Goal: Participate in discussion: Engage in conversation with other users on a specific topic

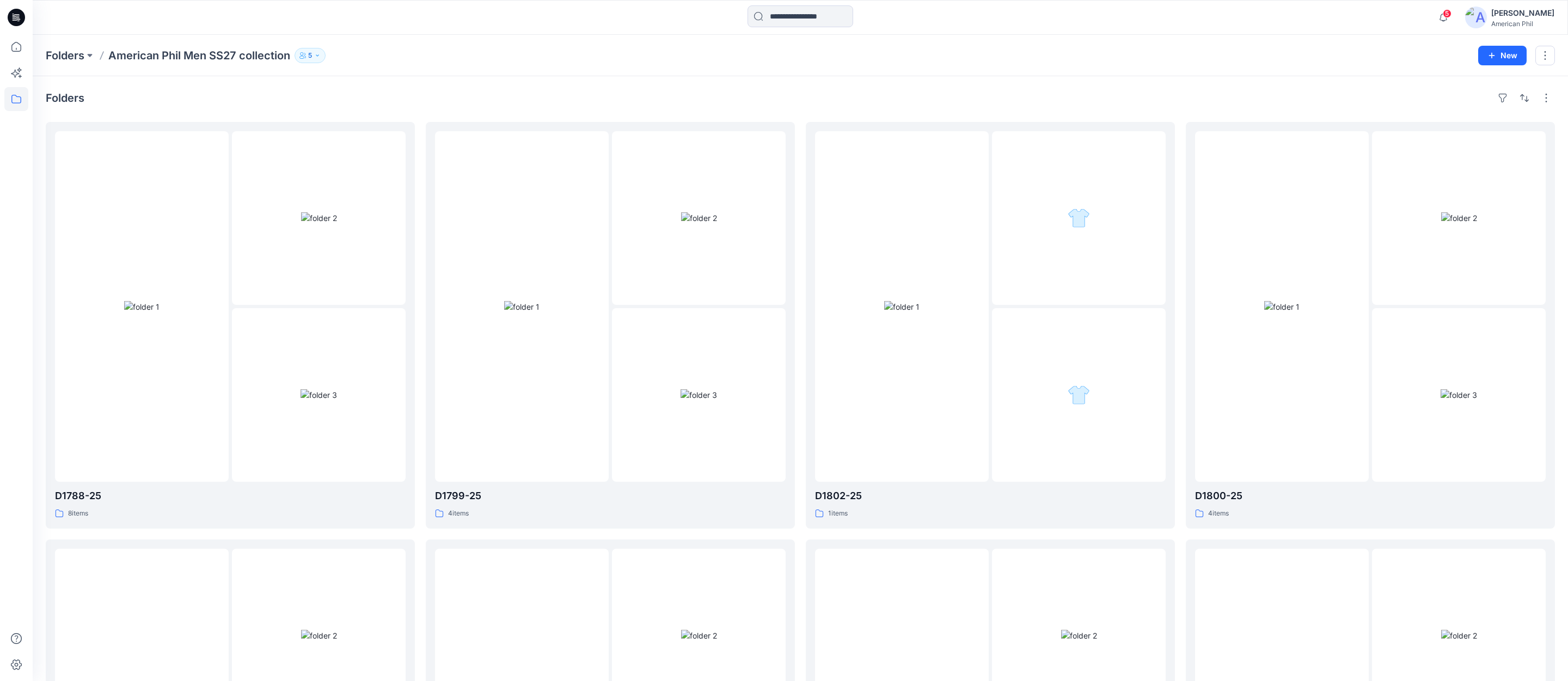
scroll to position [1130, 0]
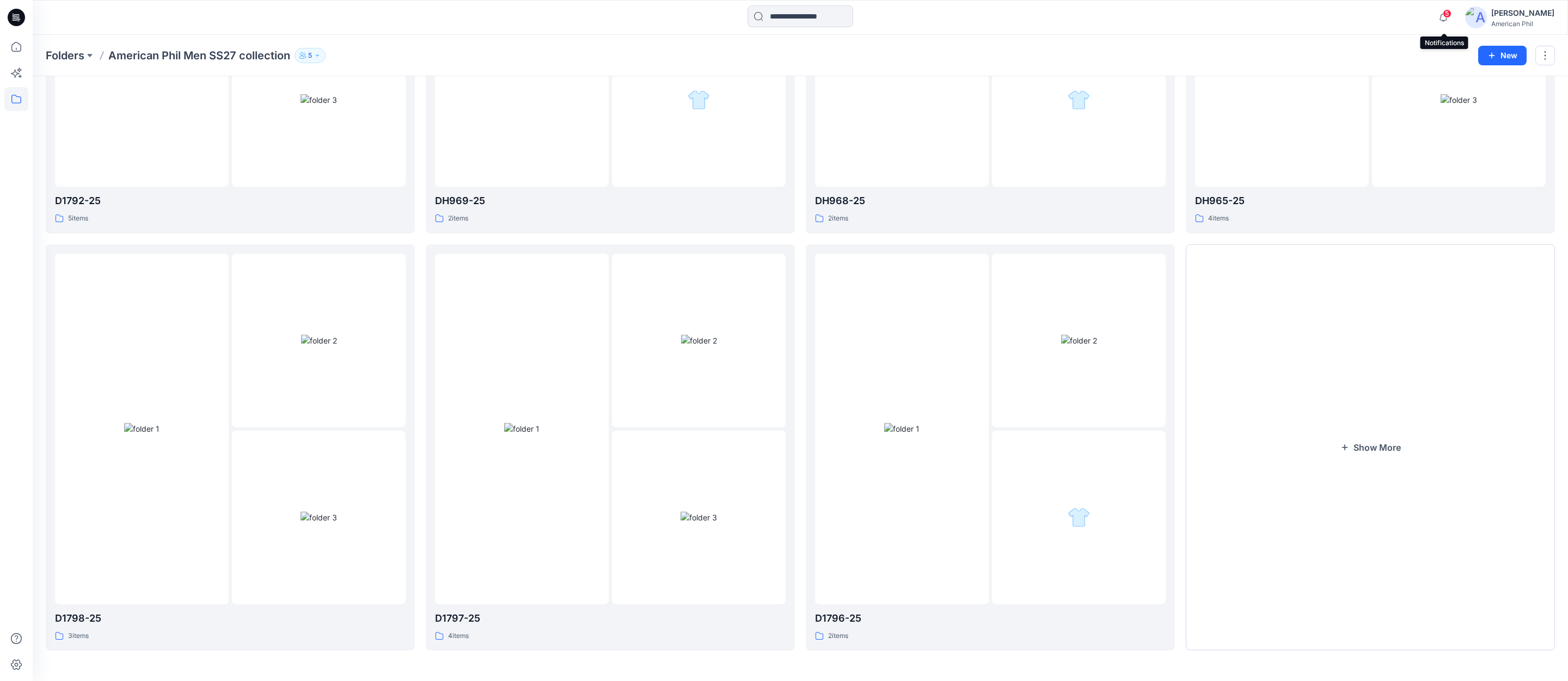
click at [1451, 13] on span "5" at bounding box center [1447, 13] width 9 height 9
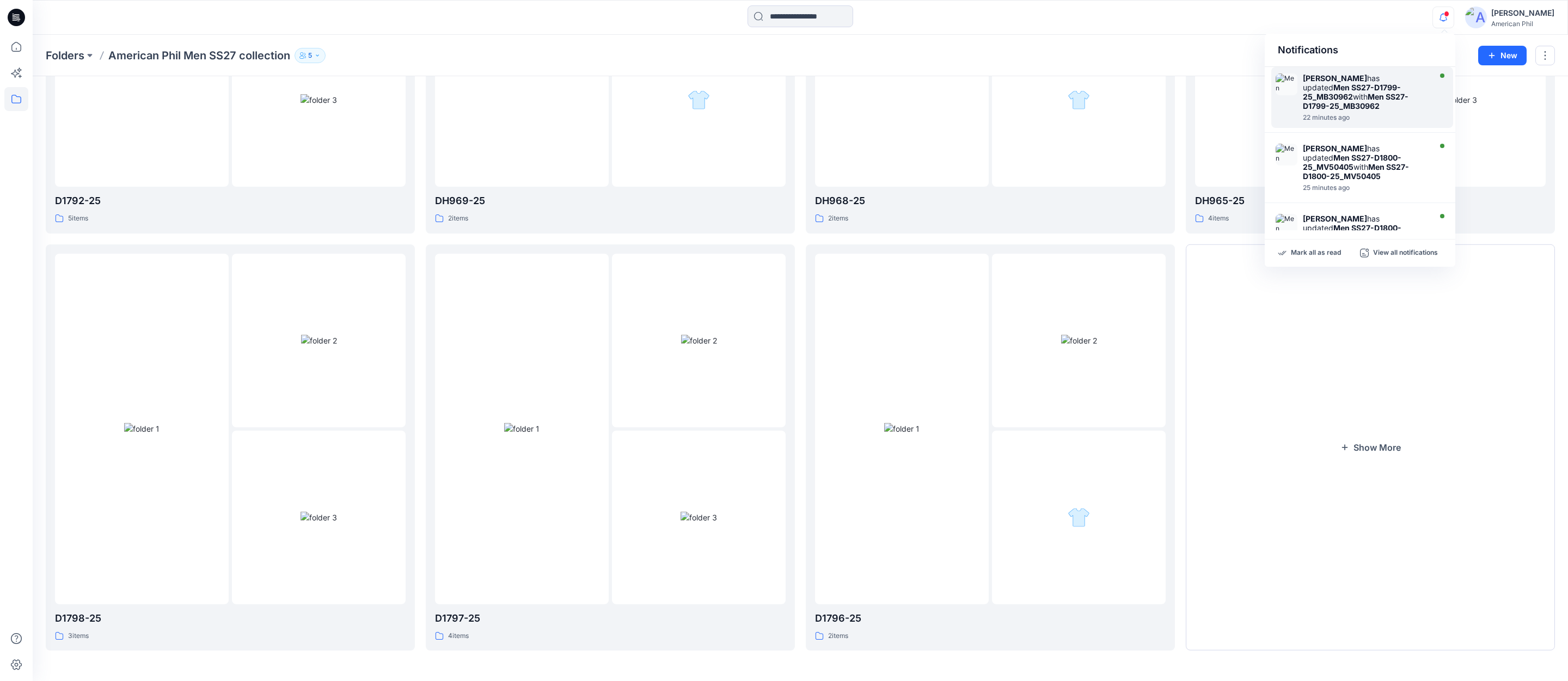
click at [1323, 83] on strong "[PERSON_NAME]" at bounding box center [1335, 78] width 65 height 9
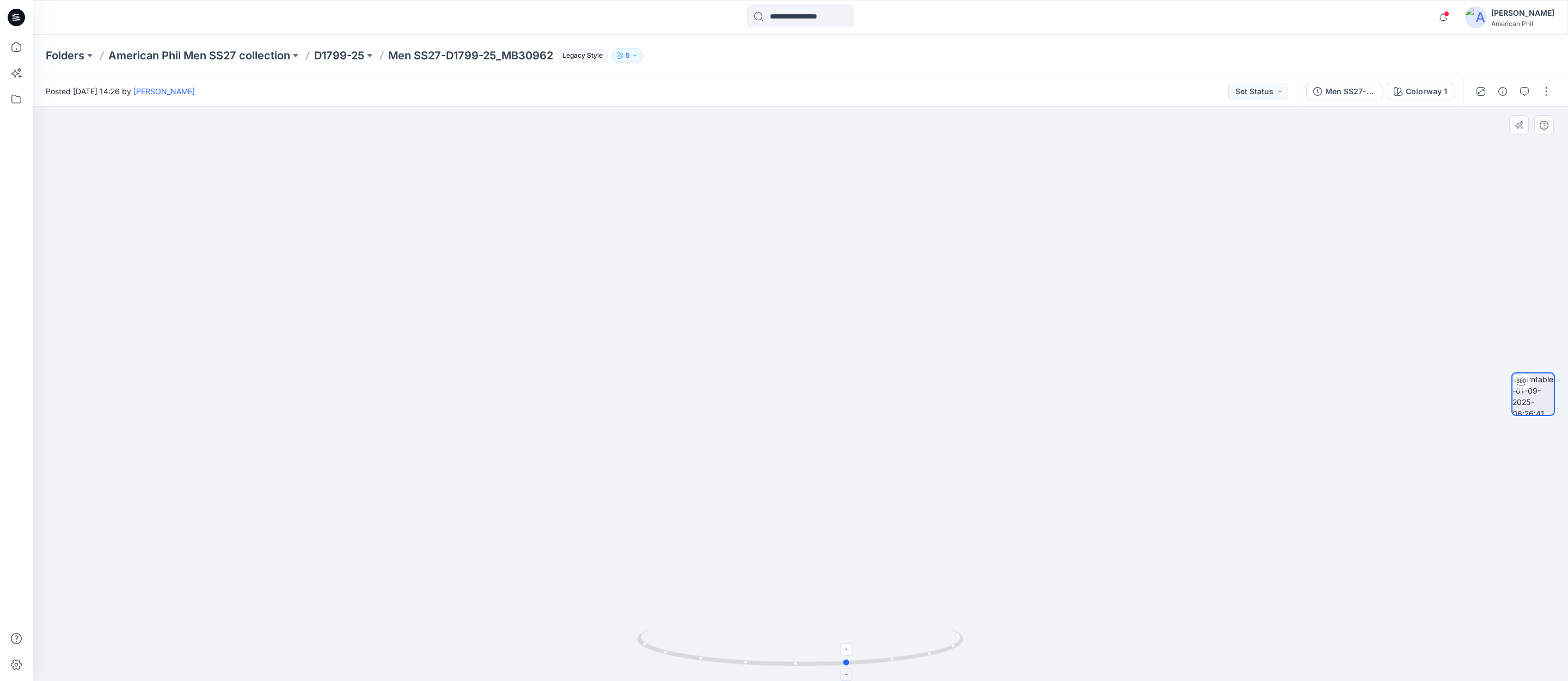
drag, startPoint x: 908, startPoint y: 666, endPoint x: 947, endPoint y: 664, distance: 39.1
click at [956, 663] on icon at bounding box center [801, 648] width 329 height 41
click at [1447, 15] on span at bounding box center [1446, 14] width 5 height 6
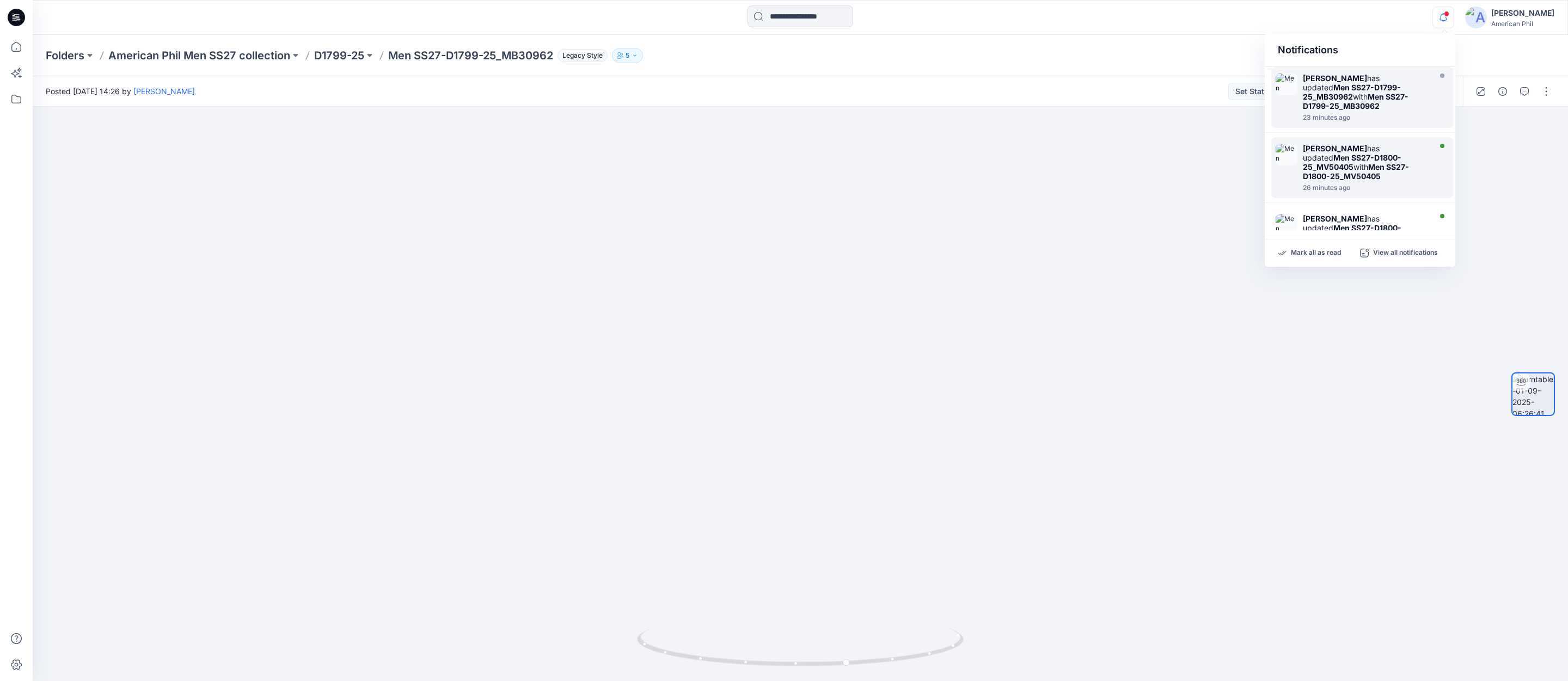
click at [1287, 148] on img at bounding box center [1287, 155] width 22 height 22
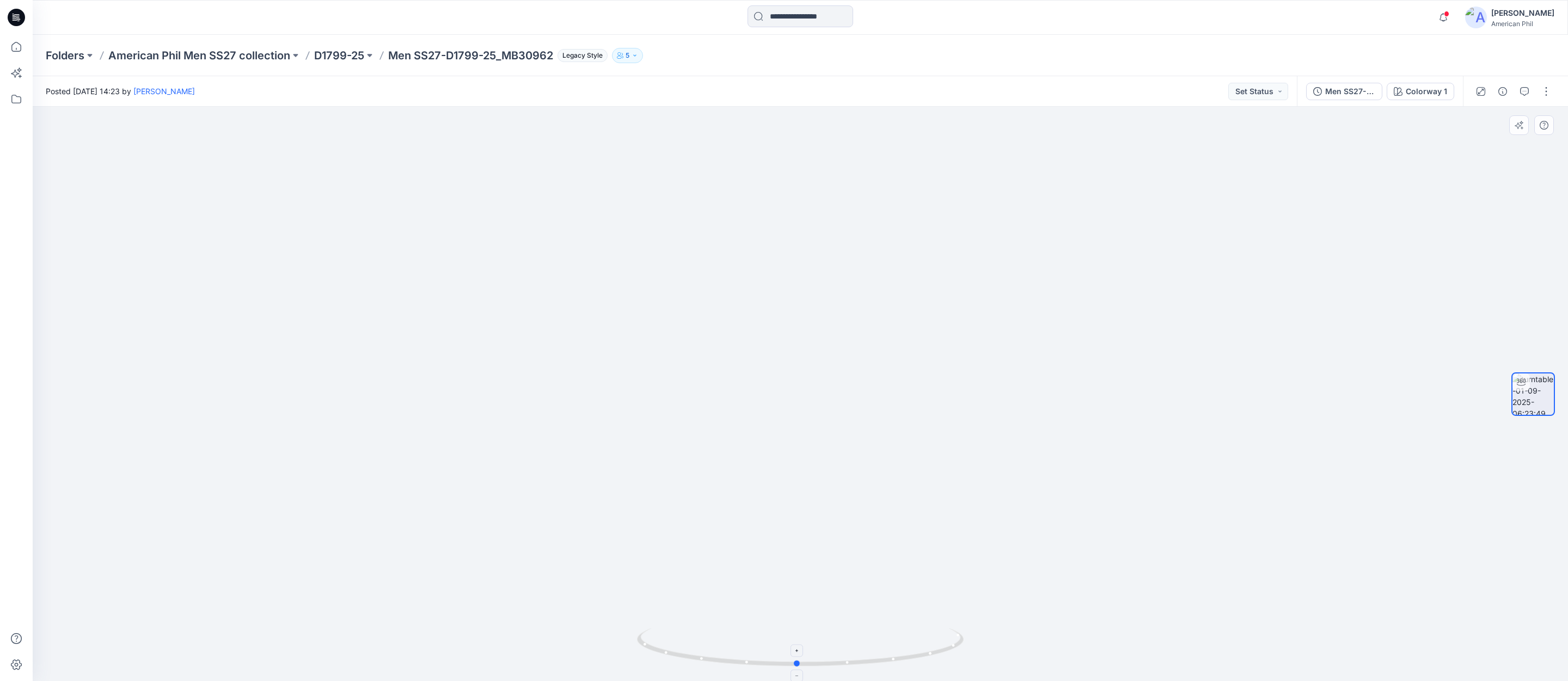
click at [838, 664] on icon at bounding box center [801, 648] width 329 height 41
click at [1447, 16] on span at bounding box center [1446, 14] width 5 height 6
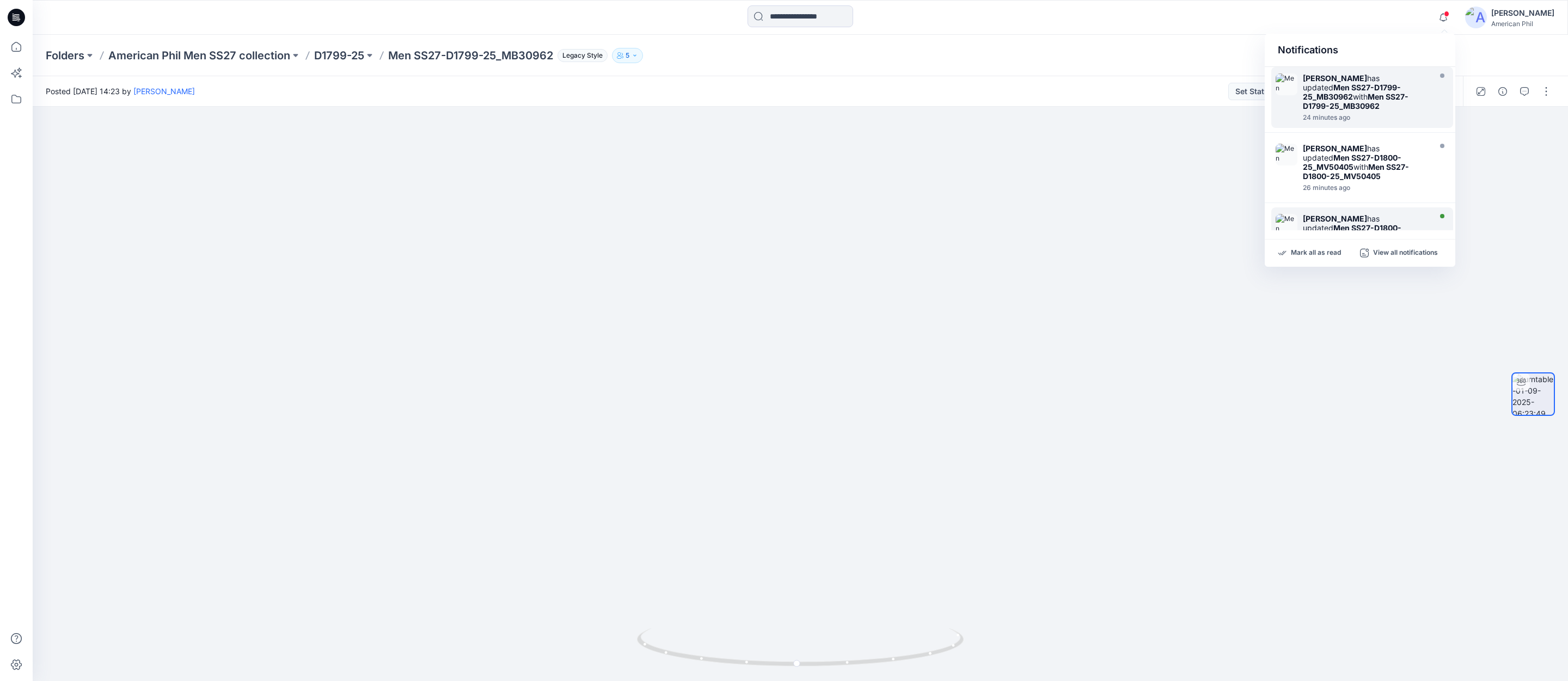
click at [1283, 215] on img at bounding box center [1287, 225] width 22 height 22
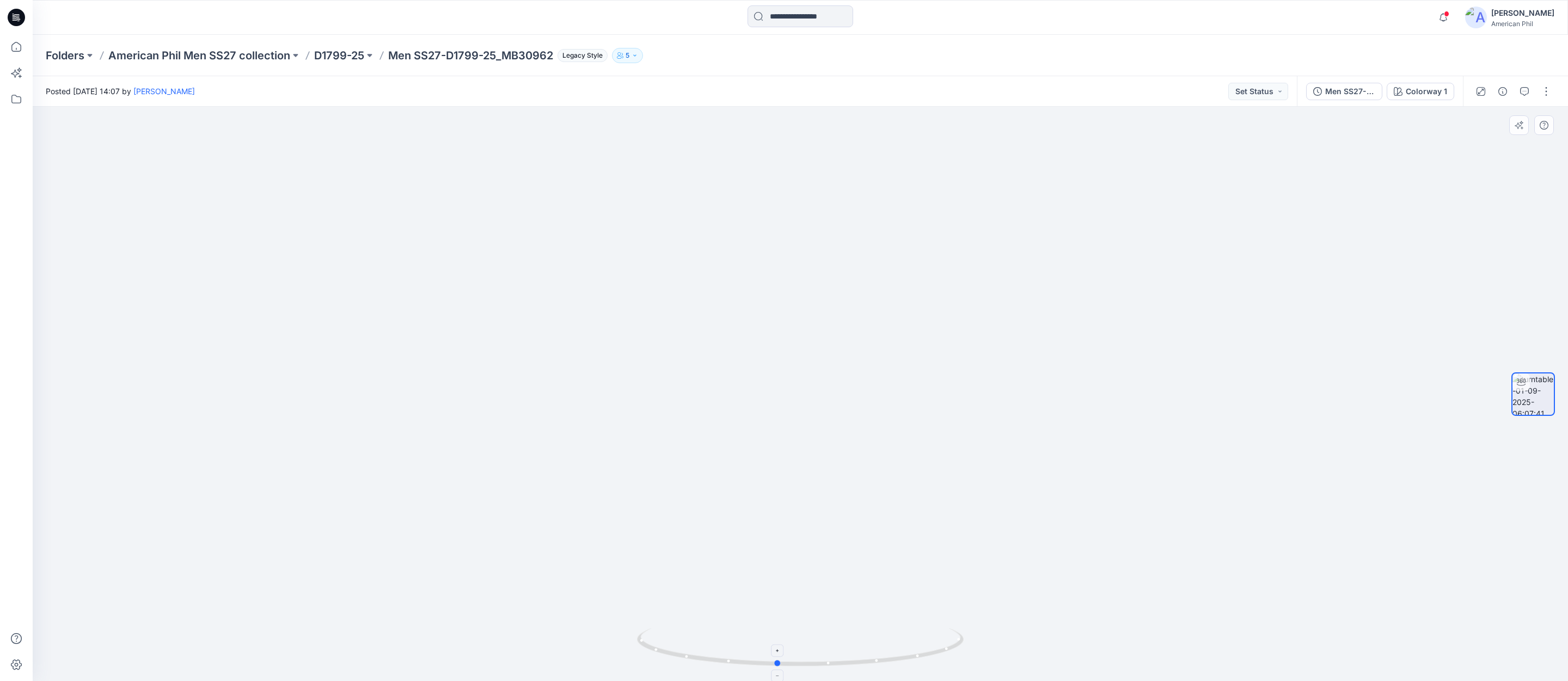
drag, startPoint x: 854, startPoint y: 663, endPoint x: 831, endPoint y: 660, distance: 23.2
click at [831, 660] on icon at bounding box center [801, 648] width 329 height 41
click at [1542, 396] on img at bounding box center [1533, 394] width 41 height 41
click at [1541, 396] on img at bounding box center [1533, 394] width 41 height 41
click at [1446, 13] on span at bounding box center [1446, 14] width 5 height 6
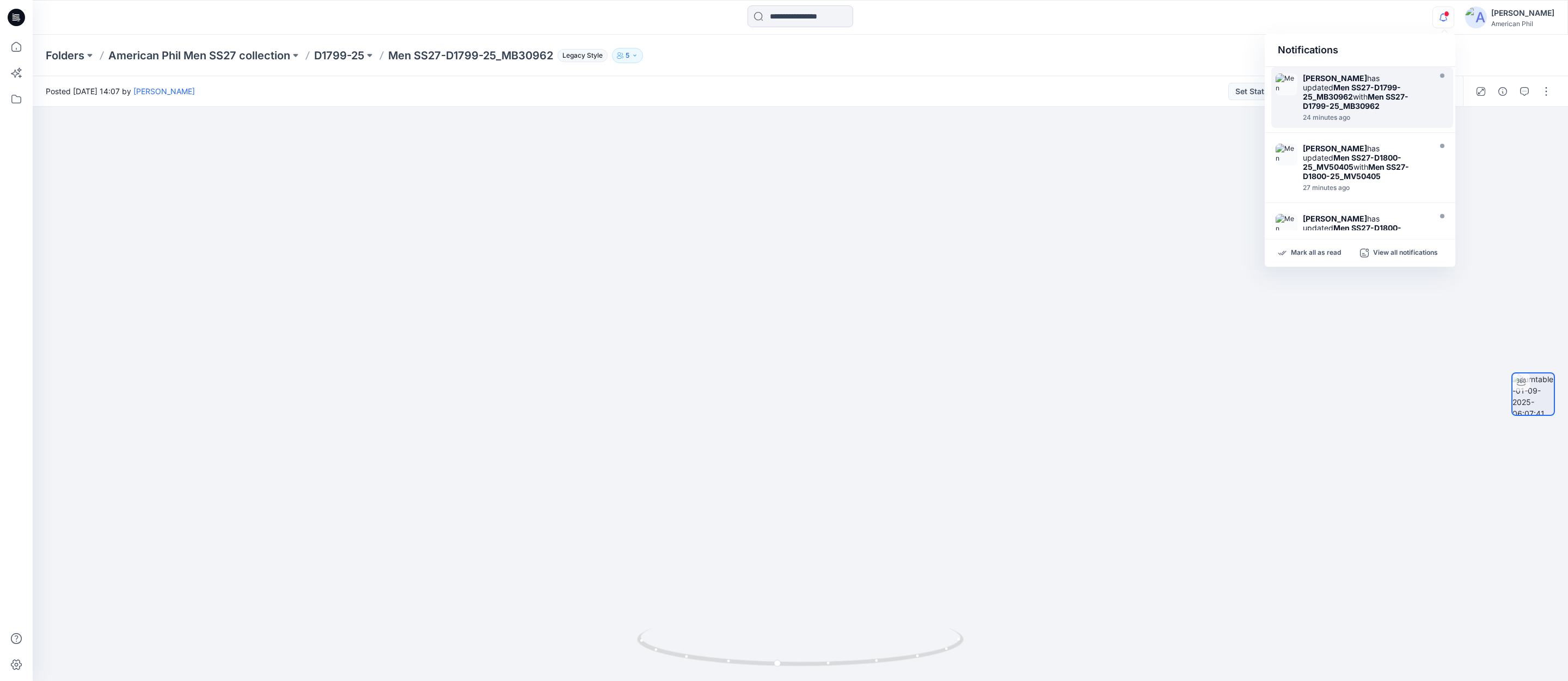
click at [1290, 83] on img at bounding box center [1287, 85] width 22 height 22
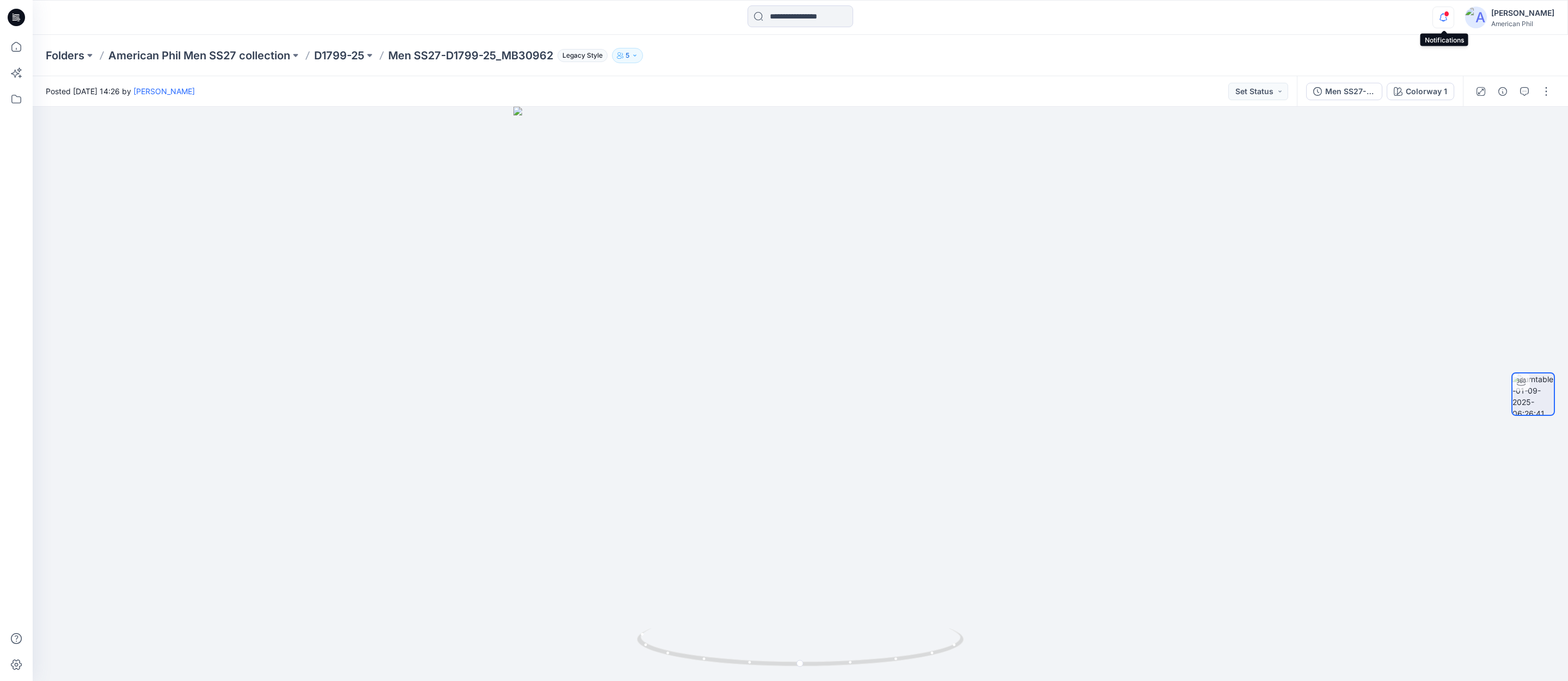
click at [1447, 18] on icon "button" at bounding box center [1443, 17] width 8 height 7
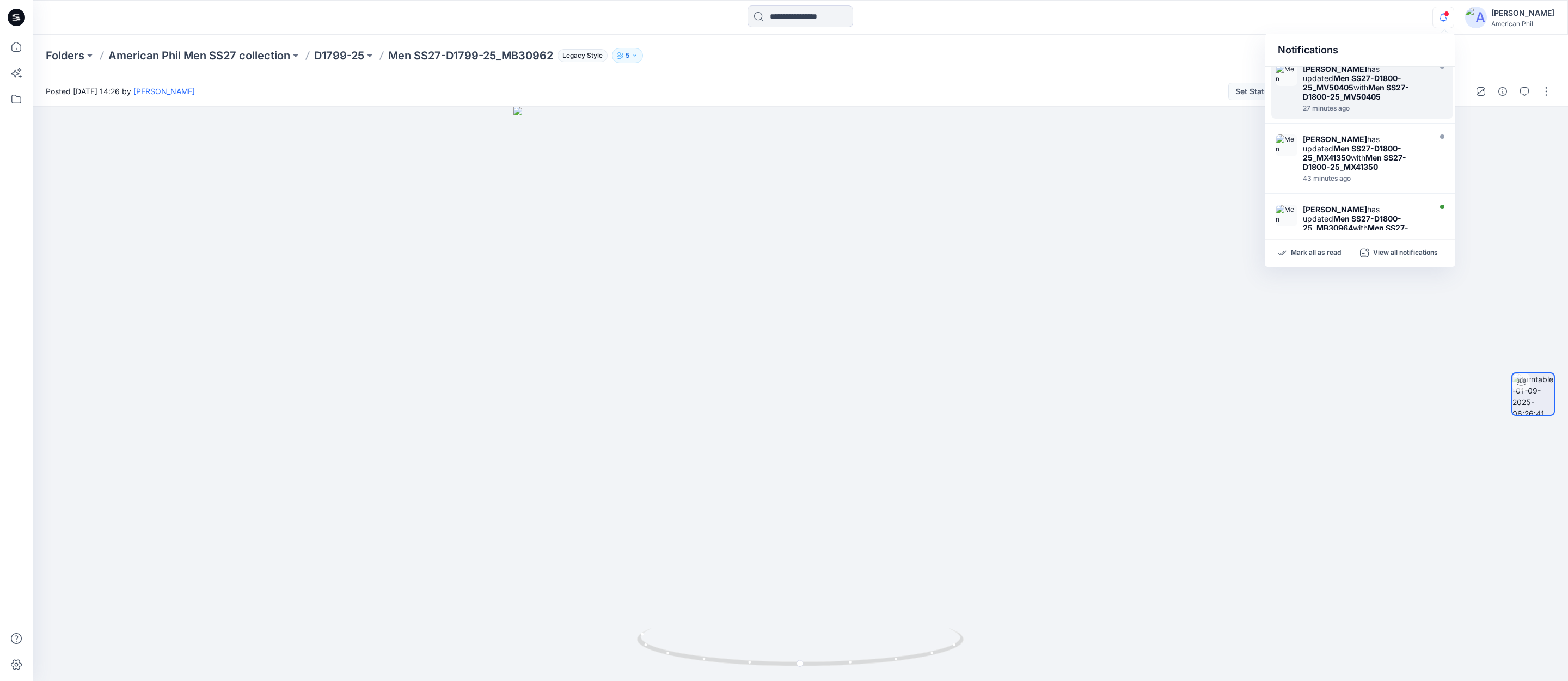
scroll to position [91, 0]
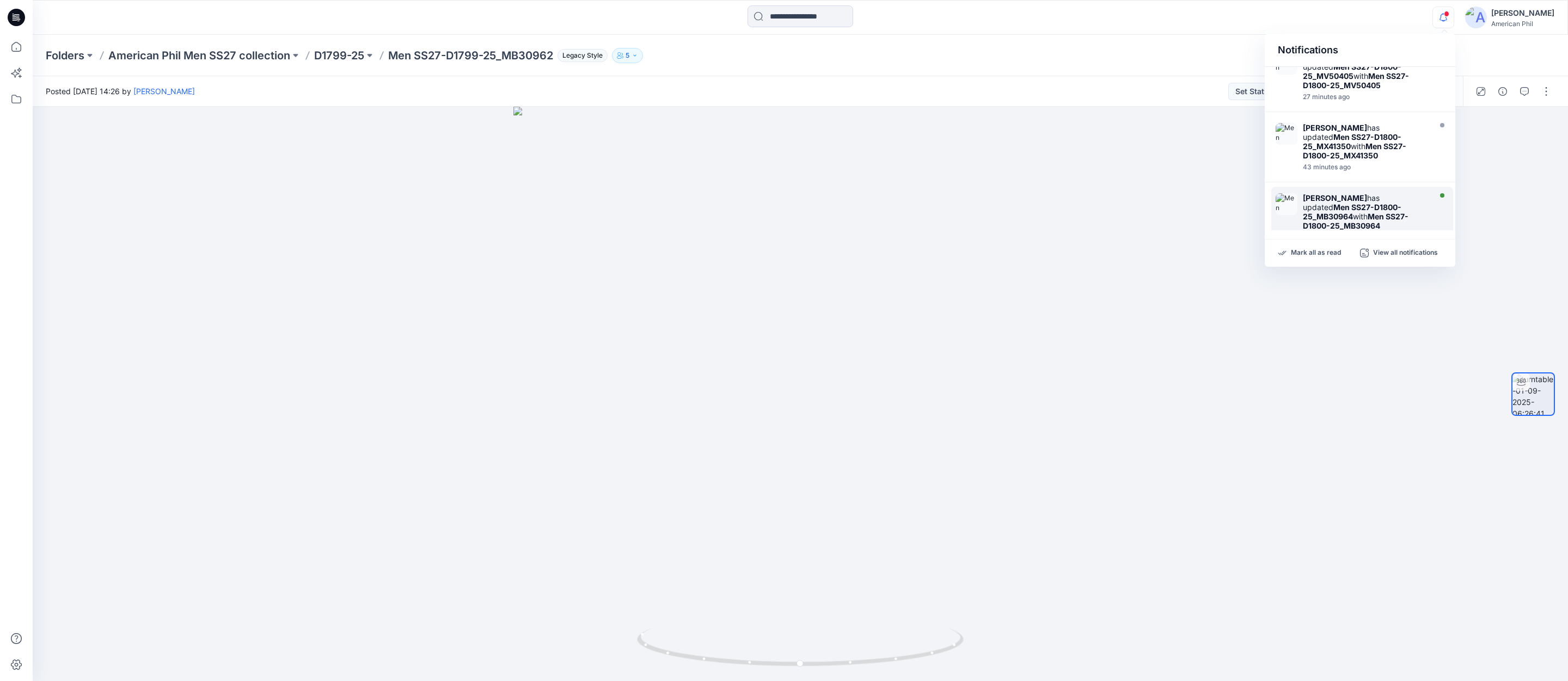
click at [1284, 194] on img at bounding box center [1287, 204] width 22 height 22
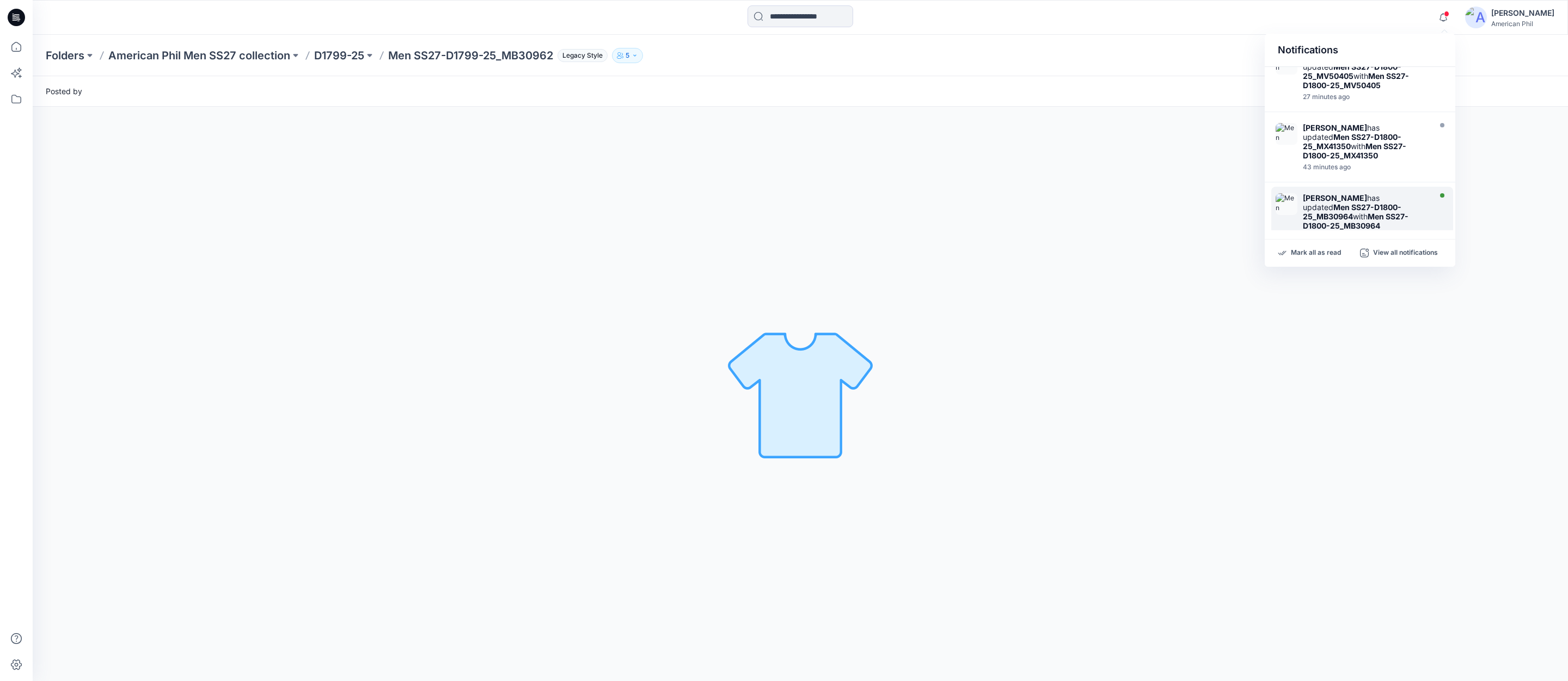
scroll to position [89, 0]
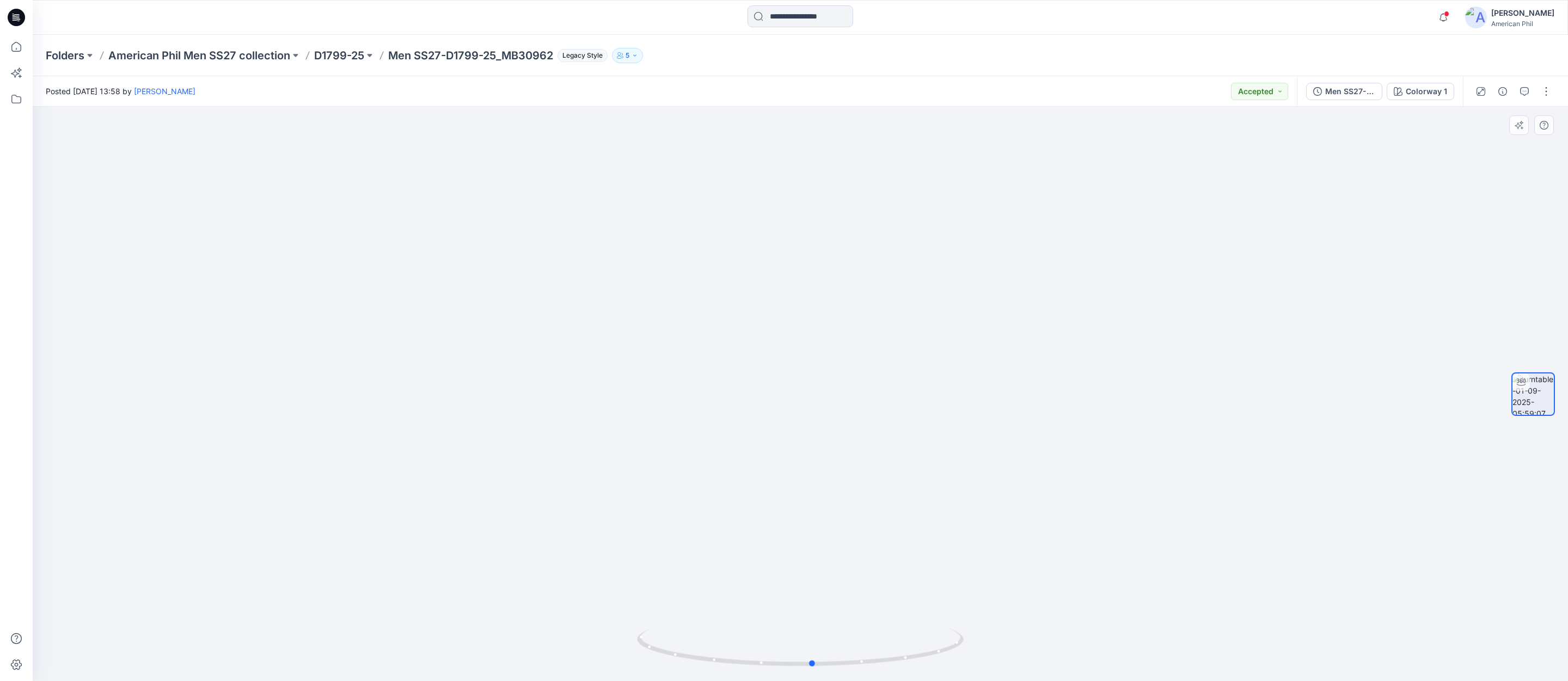
drag, startPoint x: 918, startPoint y: 653, endPoint x: 949, endPoint y: 581, distance: 78.4
click at [945, 575] on div at bounding box center [800, 394] width 1535 height 574
click at [1446, 16] on span at bounding box center [1446, 14] width 5 height 6
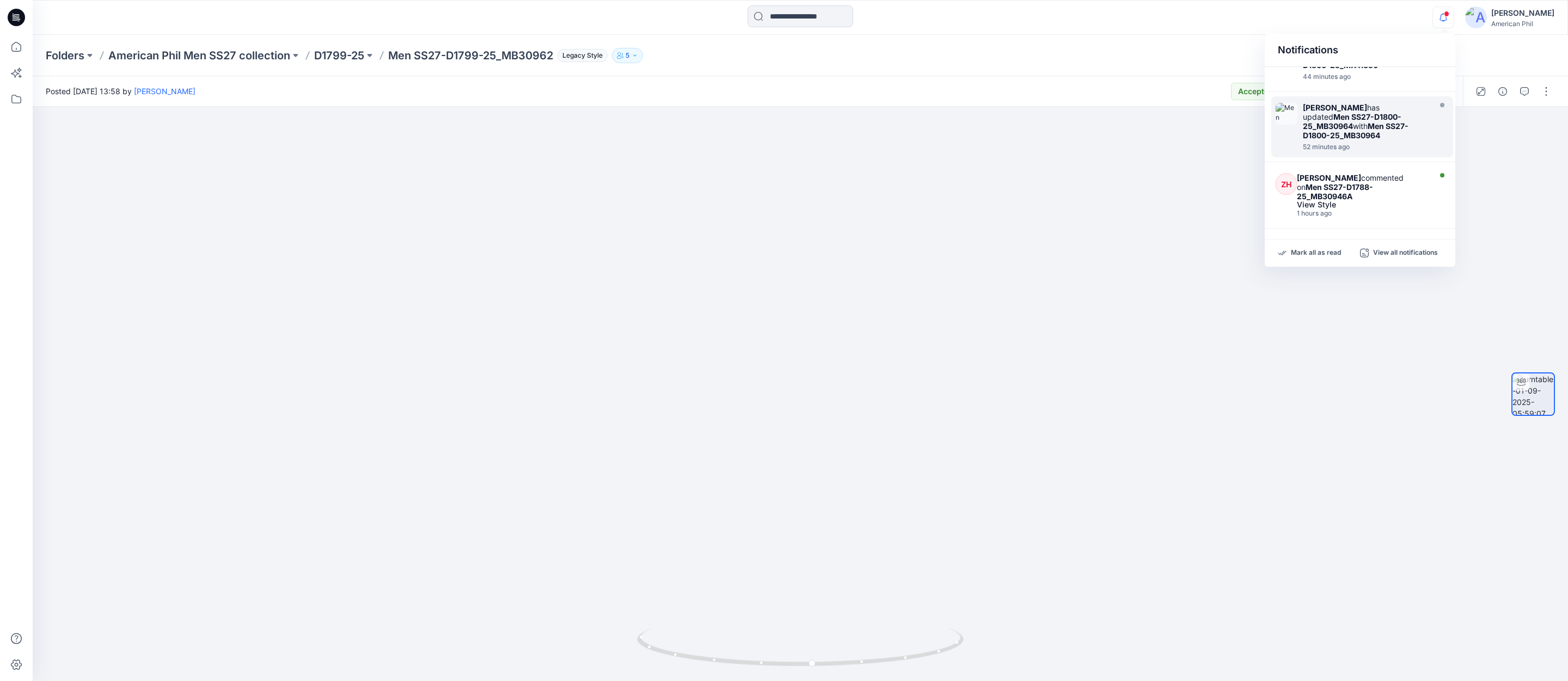
scroll to position [186, 0]
click at [1354, 178] on strong "Men SS27-D1788-25_MB30946A" at bounding box center [1335, 187] width 76 height 18
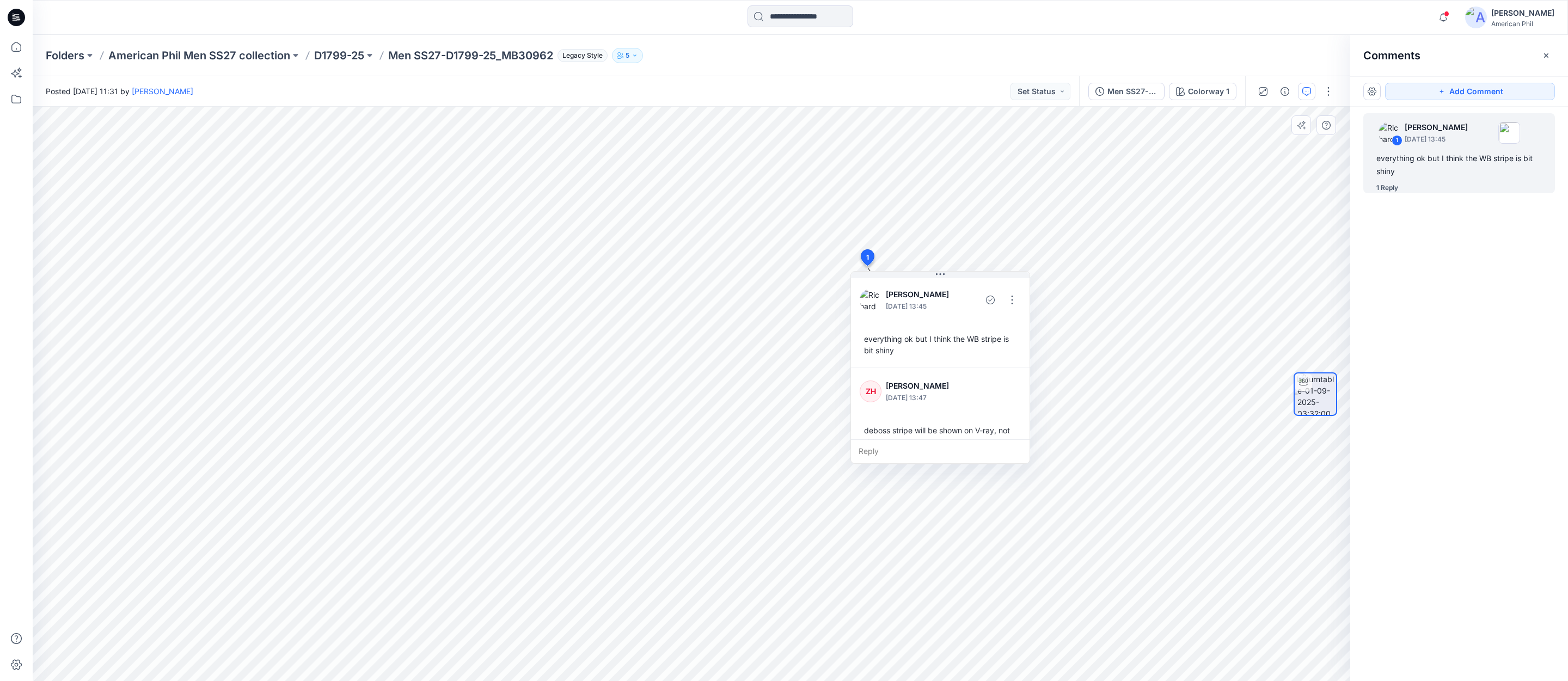
click at [908, 447] on div "Reply" at bounding box center [940, 451] width 178 height 24
type textarea "**"
click at [1006, 483] on button "Post" at bounding box center [1006, 483] width 30 height 18
click at [1062, 91] on button "Set Status" at bounding box center [1040, 91] width 60 height 18
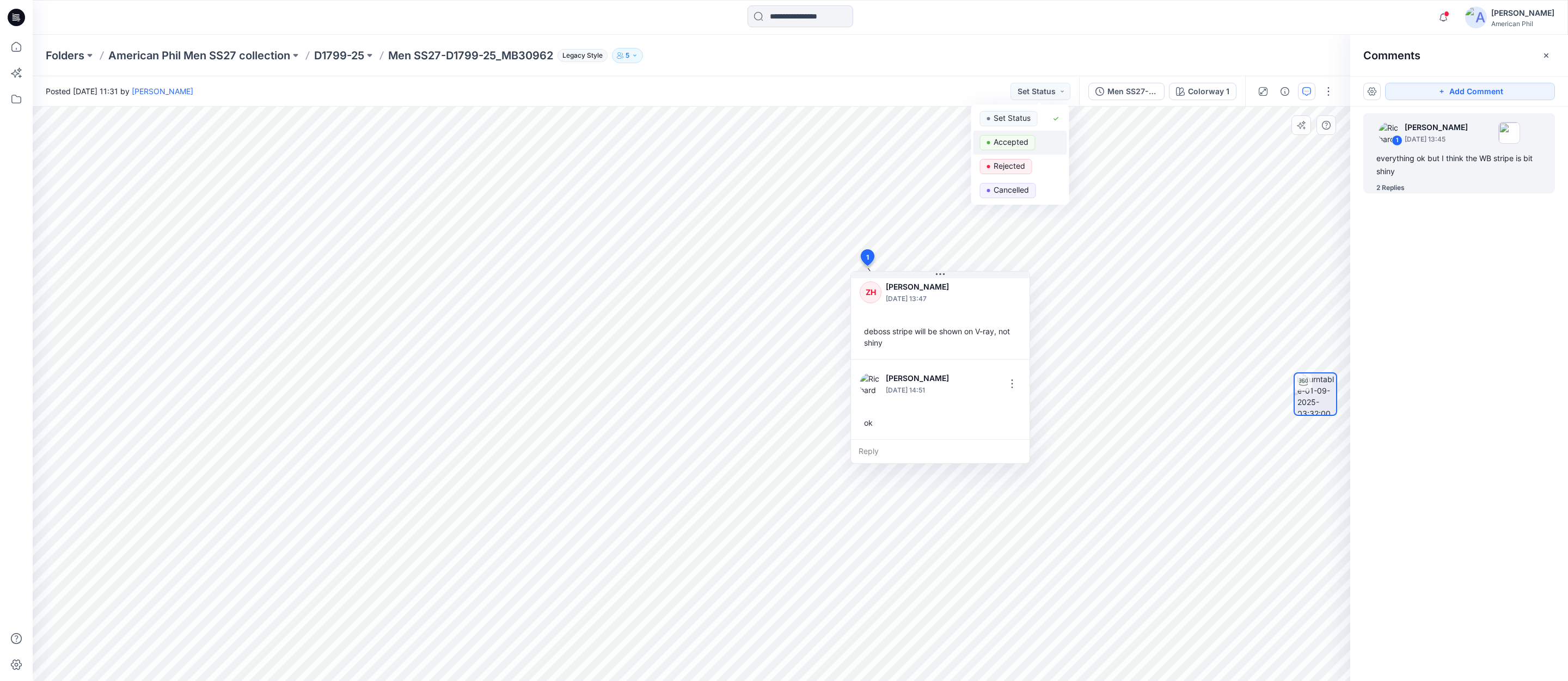
click at [1004, 145] on p "Accepted" at bounding box center [1010, 142] width 35 height 14
click at [1448, 15] on span at bounding box center [1446, 14] width 5 height 6
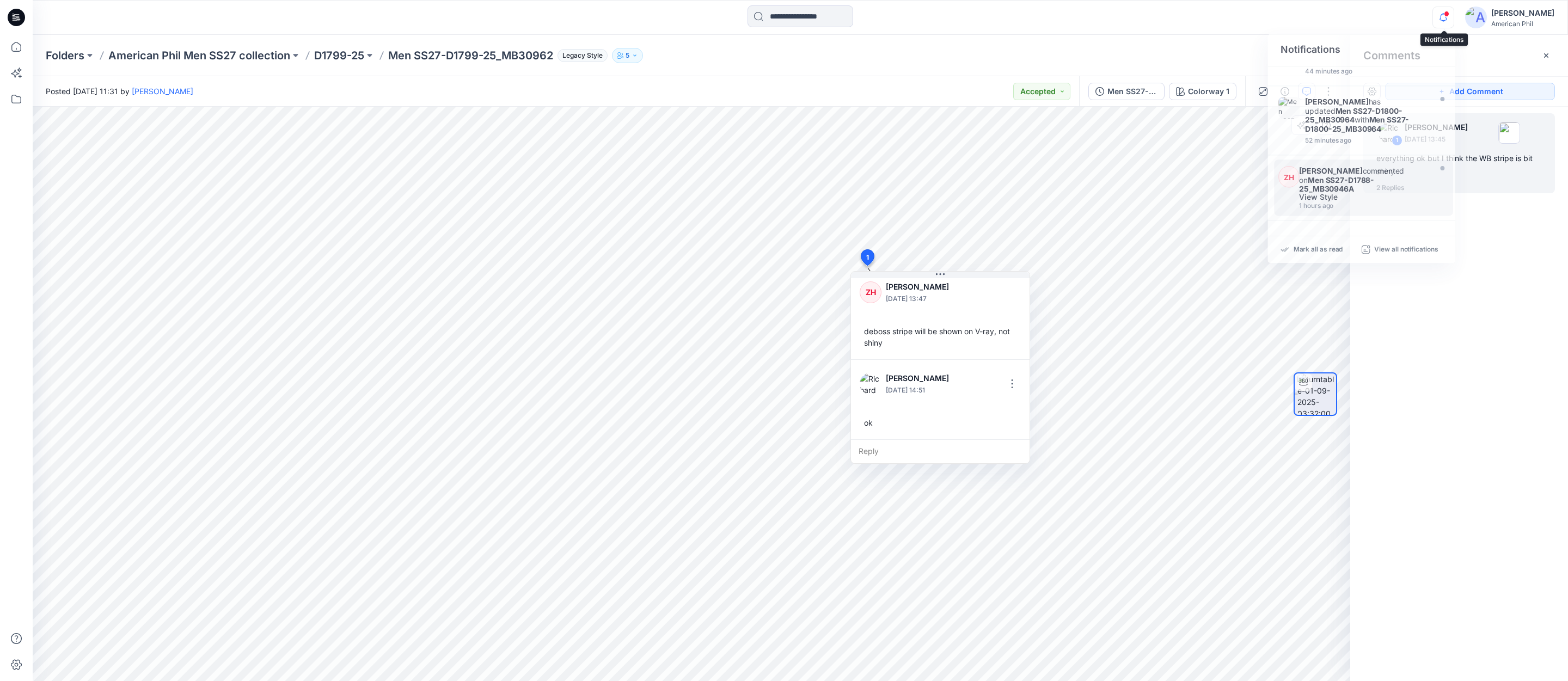
scroll to position [186, 0]
click at [1345, 235] on div "[PERSON_NAME] has updated Men SS27-D1790-25_MS61374 with Men SS27-D1790-25_MS61…" at bounding box center [1365, 253] width 125 height 37
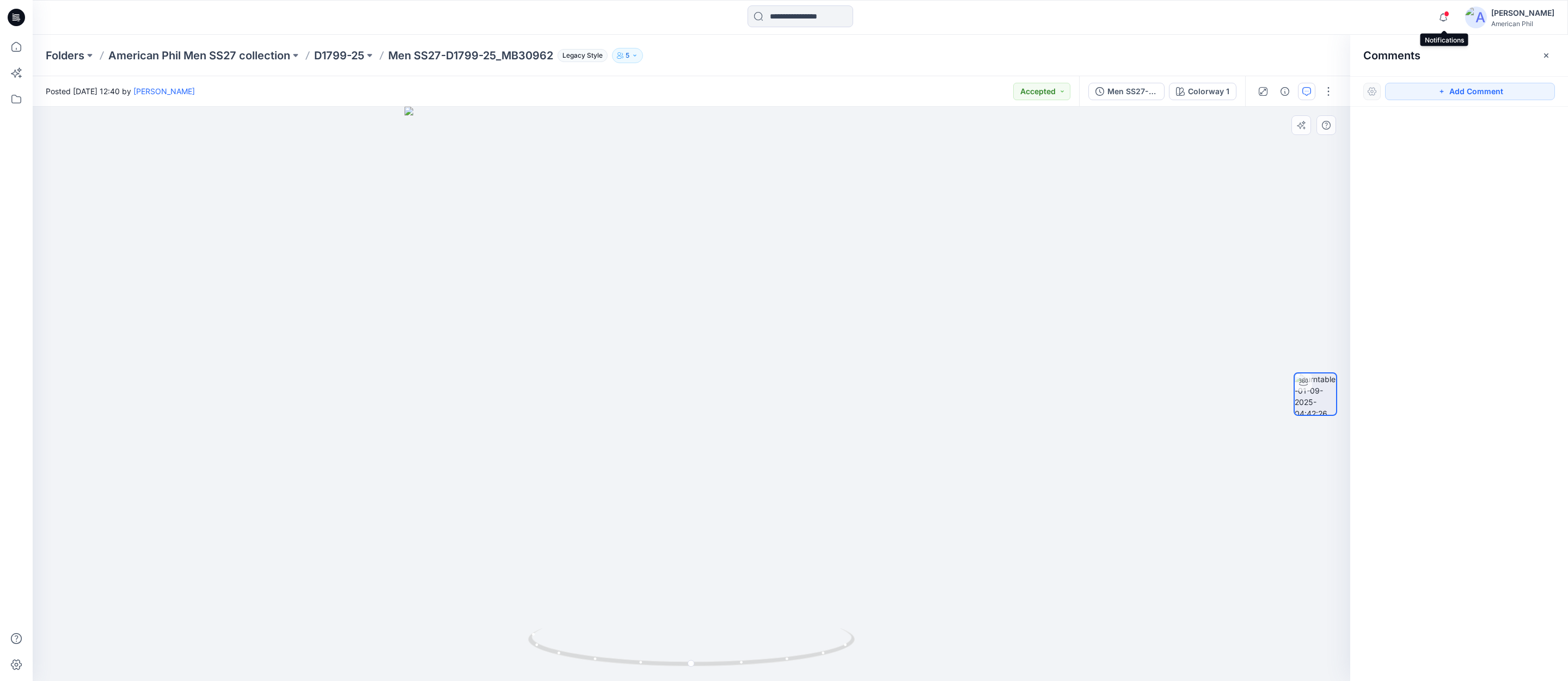
click at [1449, 16] on span at bounding box center [1446, 14] width 5 height 6
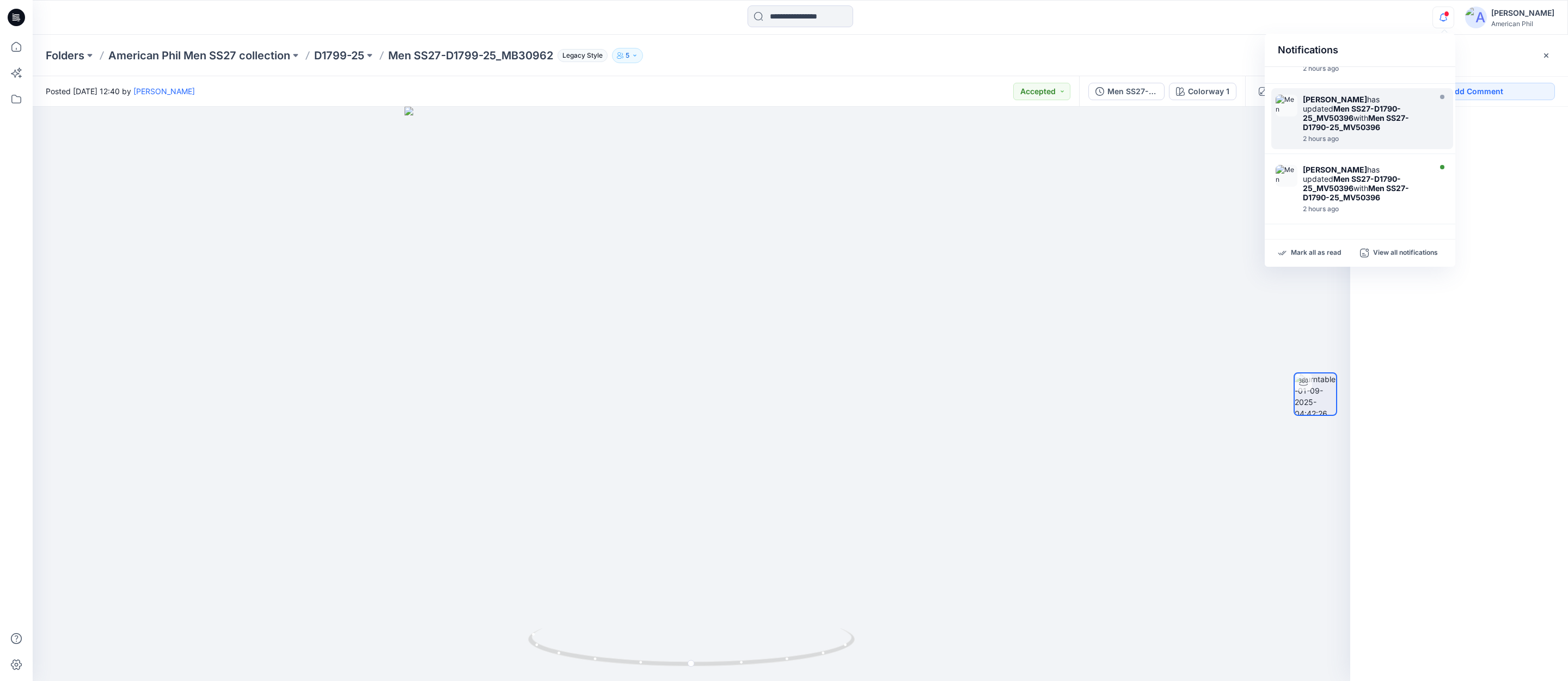
scroll to position [397, 0]
click at [1298, 228] on div "[PERSON_NAME] has updated Men SS27-D1791-25_MX41348 with Men SS27-D1791-25_MX41…" at bounding box center [1362, 259] width 182 height 61
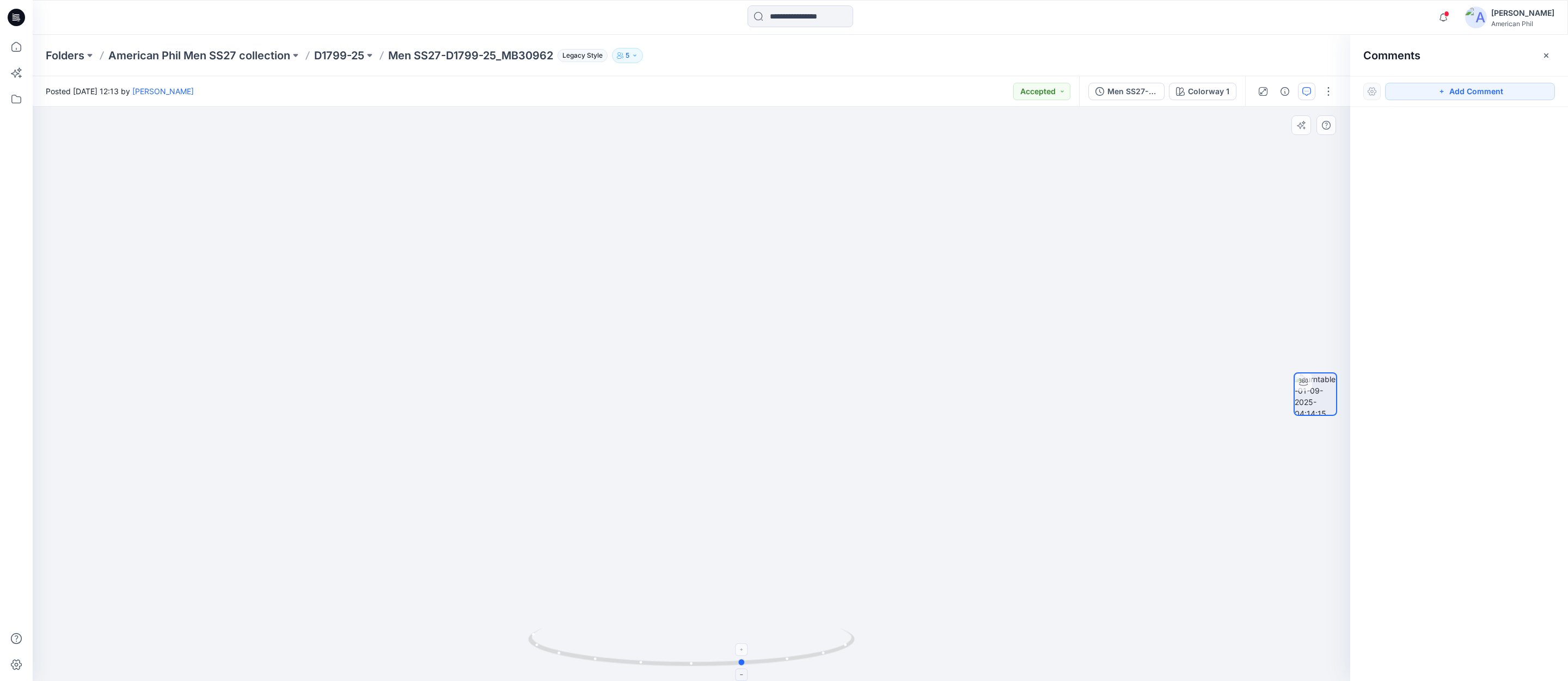
drag, startPoint x: 747, startPoint y: 664, endPoint x: 800, endPoint y: 668, distance: 53.2
click at [800, 666] on icon at bounding box center [693, 648] width 329 height 41
click at [1447, 13] on span at bounding box center [1446, 14] width 5 height 6
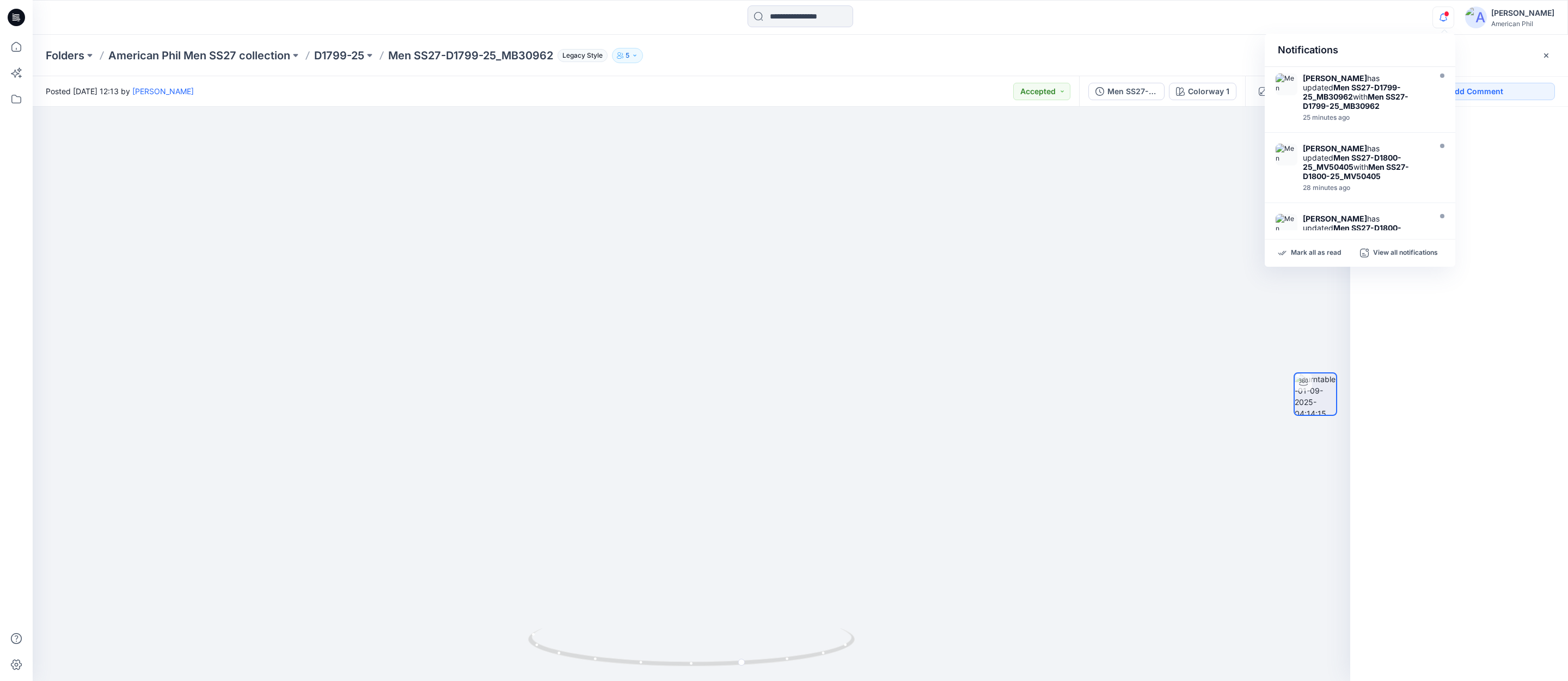
click at [1338, 98] on strong "Men SS27-D1799-25_MB30962" at bounding box center [1356, 101] width 106 height 18
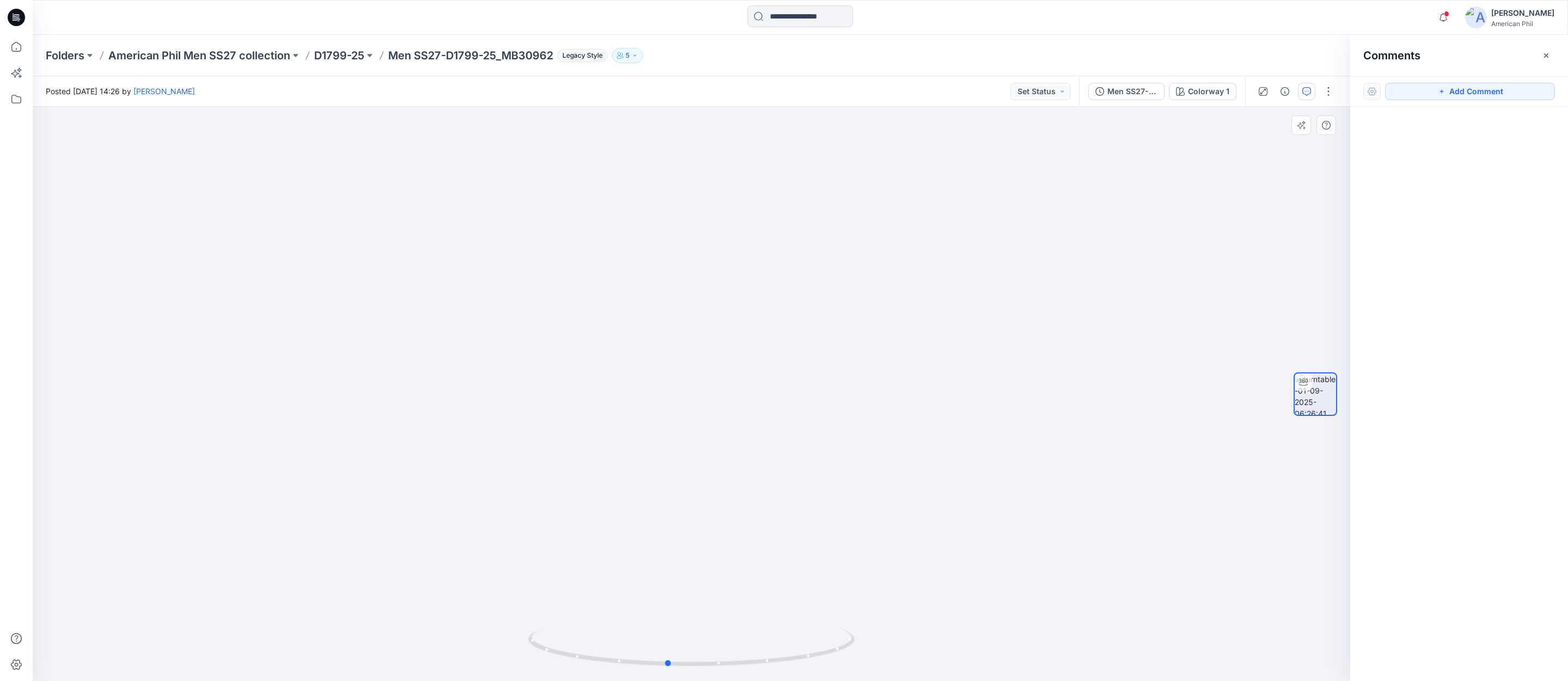
drag, startPoint x: 810, startPoint y: 657, endPoint x: 1112, endPoint y: 601, distance: 307.1
click at [1112, 601] on div at bounding box center [691, 394] width 1318 height 574
drag, startPoint x: 814, startPoint y: 648, endPoint x: 891, endPoint y: 607, distance: 87.2
click at [989, 633] on div at bounding box center [691, 394] width 1318 height 574
drag, startPoint x: 785, startPoint y: 657, endPoint x: 1001, endPoint y: 632, distance: 217.4
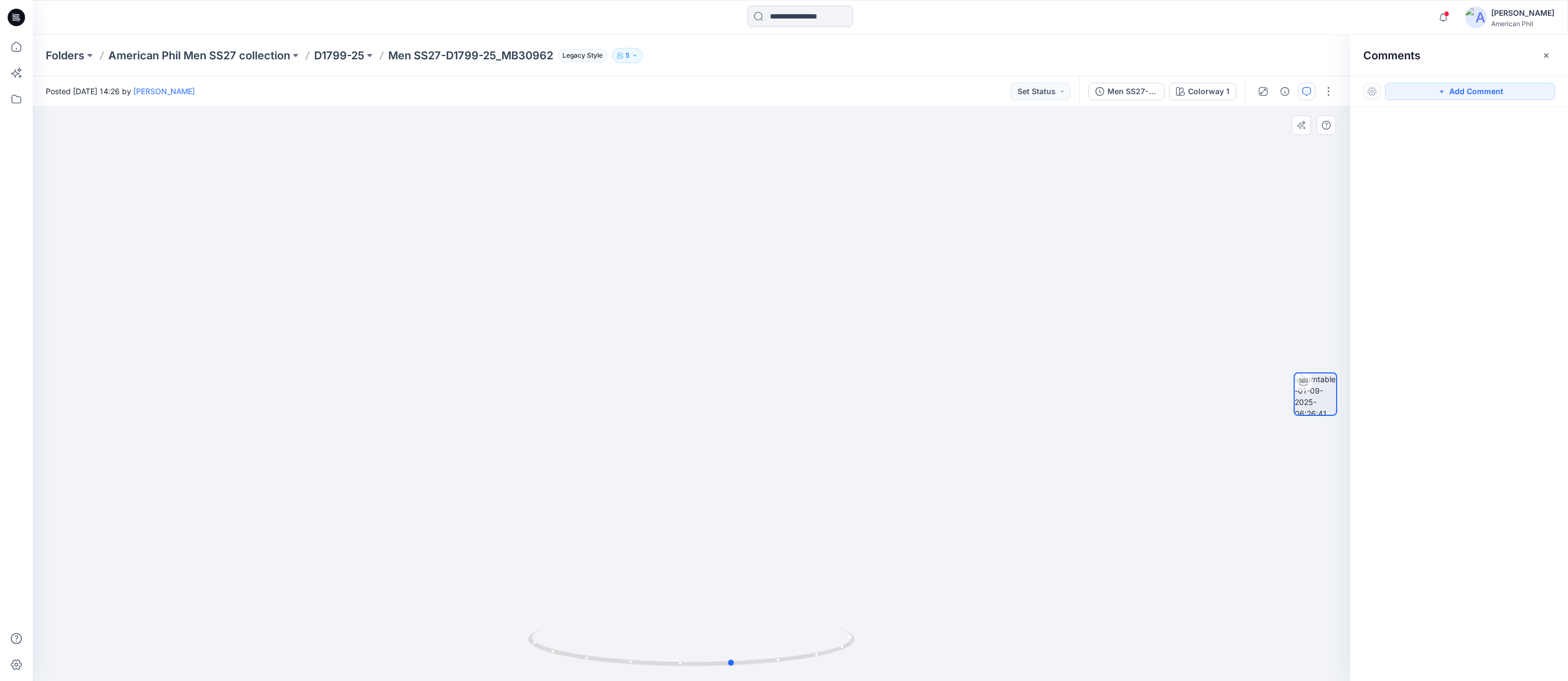
click at [1001, 632] on div at bounding box center [691, 394] width 1318 height 574
click at [1447, 15] on span at bounding box center [1446, 14] width 5 height 6
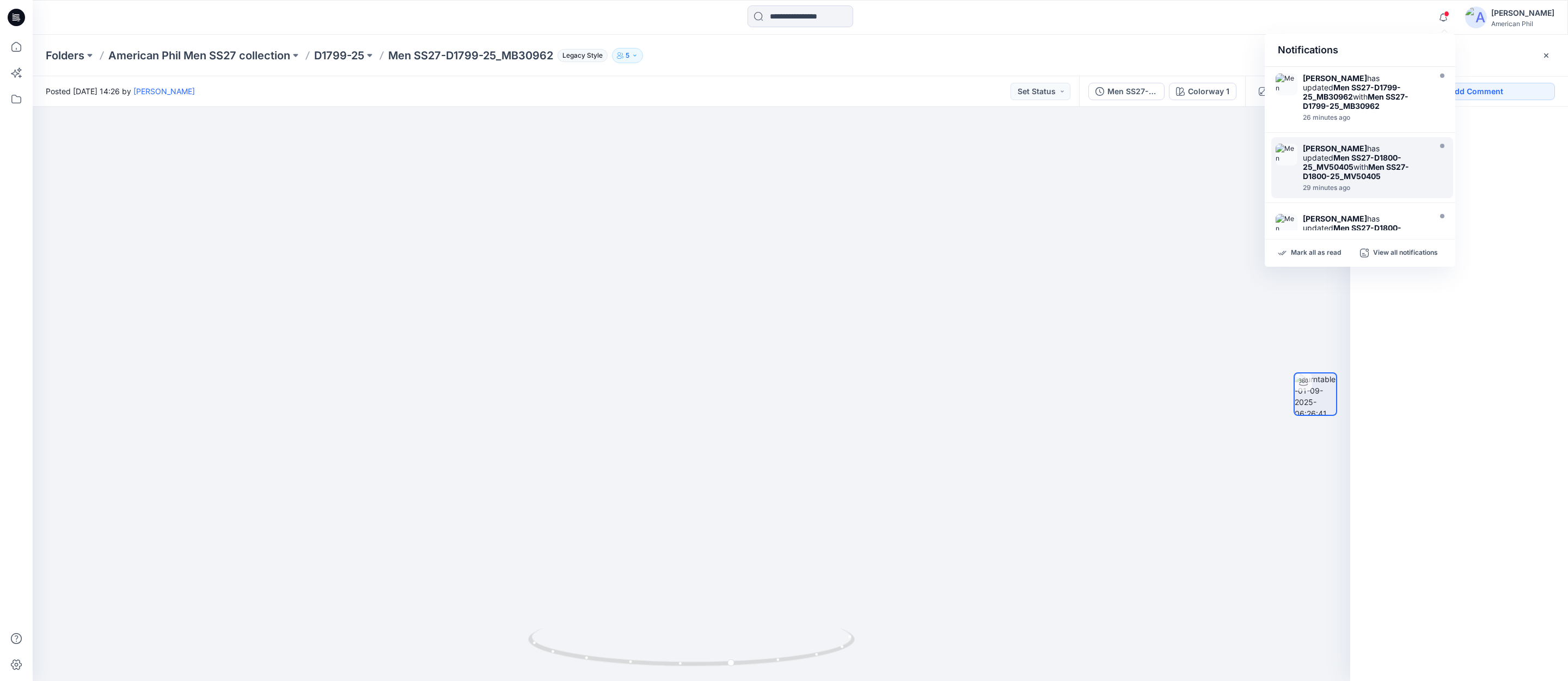
click at [1295, 150] on img at bounding box center [1287, 155] width 22 height 22
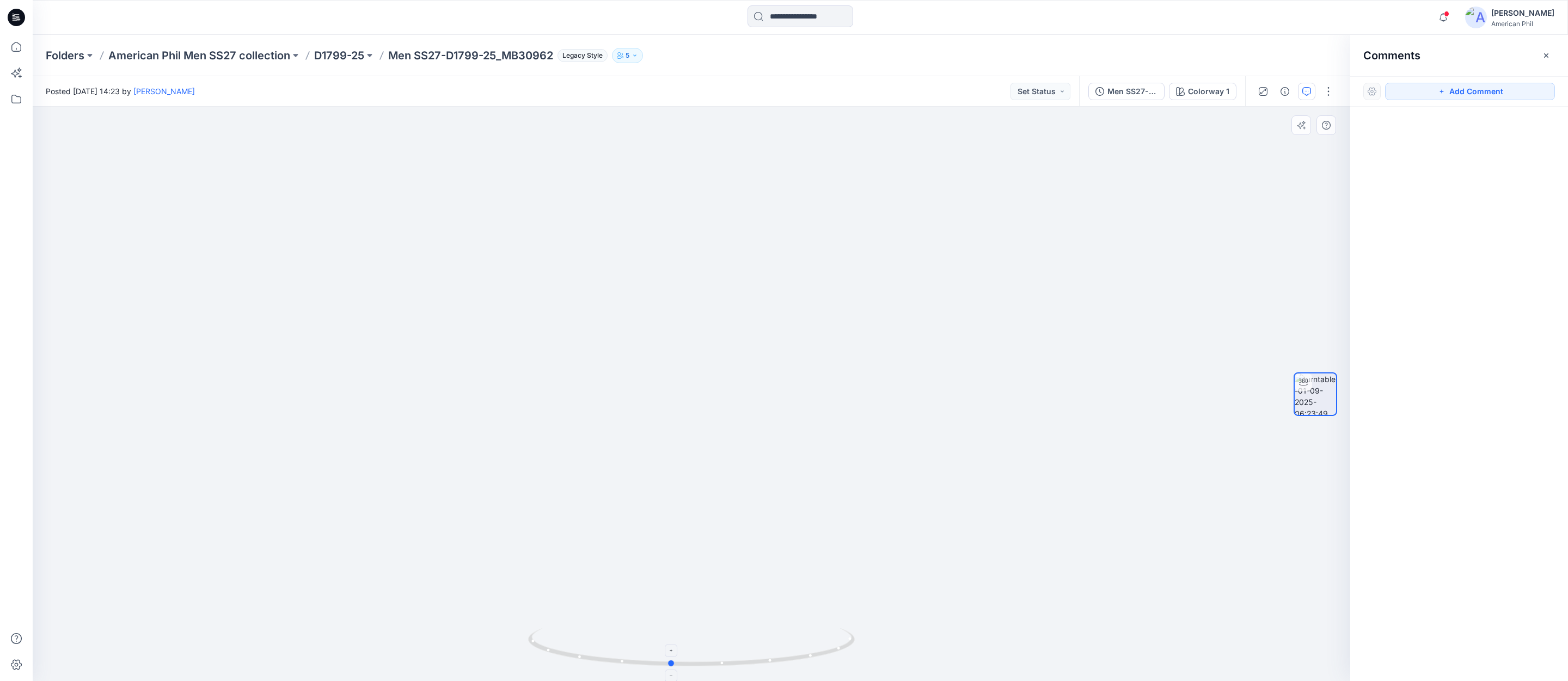
drag, startPoint x: 762, startPoint y: 663, endPoint x: 740, endPoint y: 648, distance: 26.6
click at [741, 650] on icon at bounding box center [693, 648] width 329 height 41
click at [1463, 91] on button "Add Comment" at bounding box center [1469, 91] width 170 height 18
click at [756, 400] on div "1" at bounding box center [691, 394] width 1318 height 574
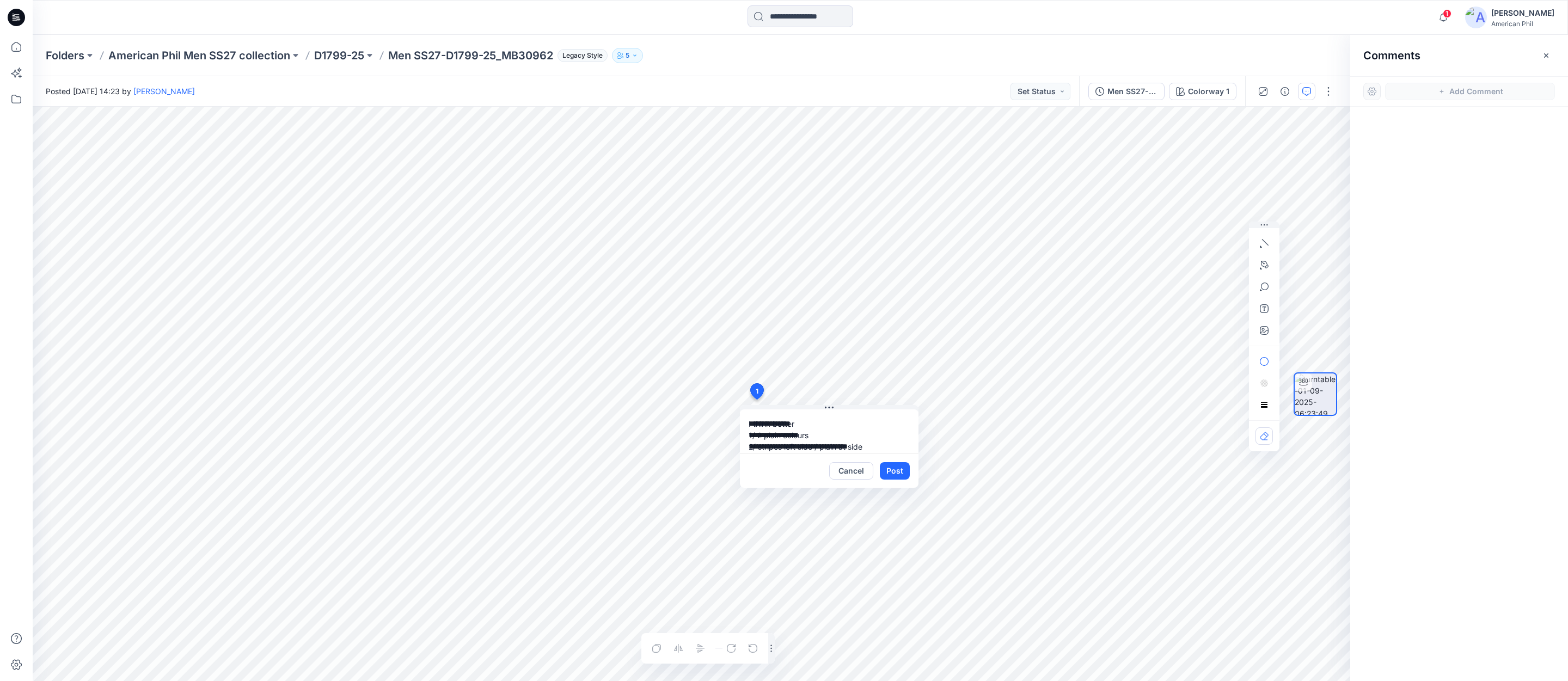
type textarea "**********"
click at [894, 470] on button "Post" at bounding box center [894, 470] width 30 height 18
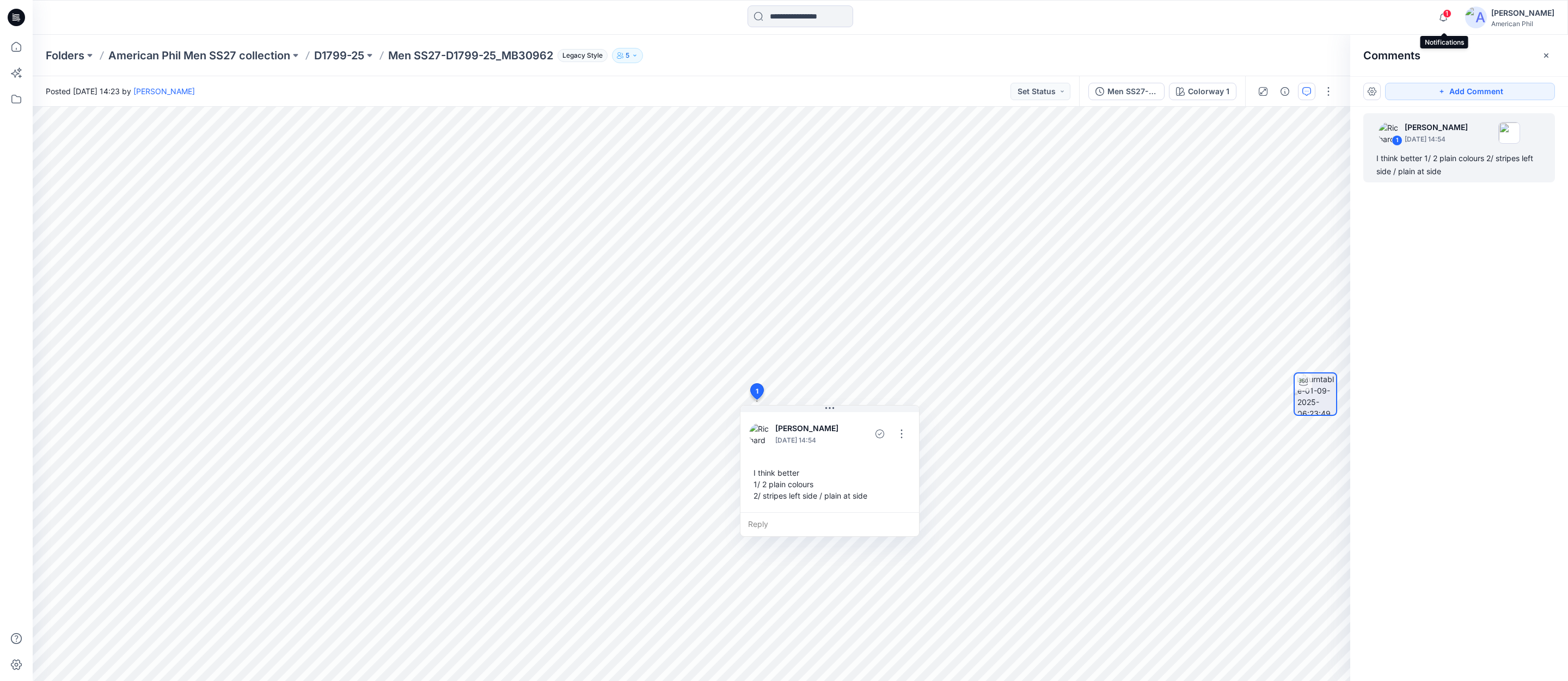
click at [1443, 16] on icon "button" at bounding box center [1443, 18] width 21 height 22
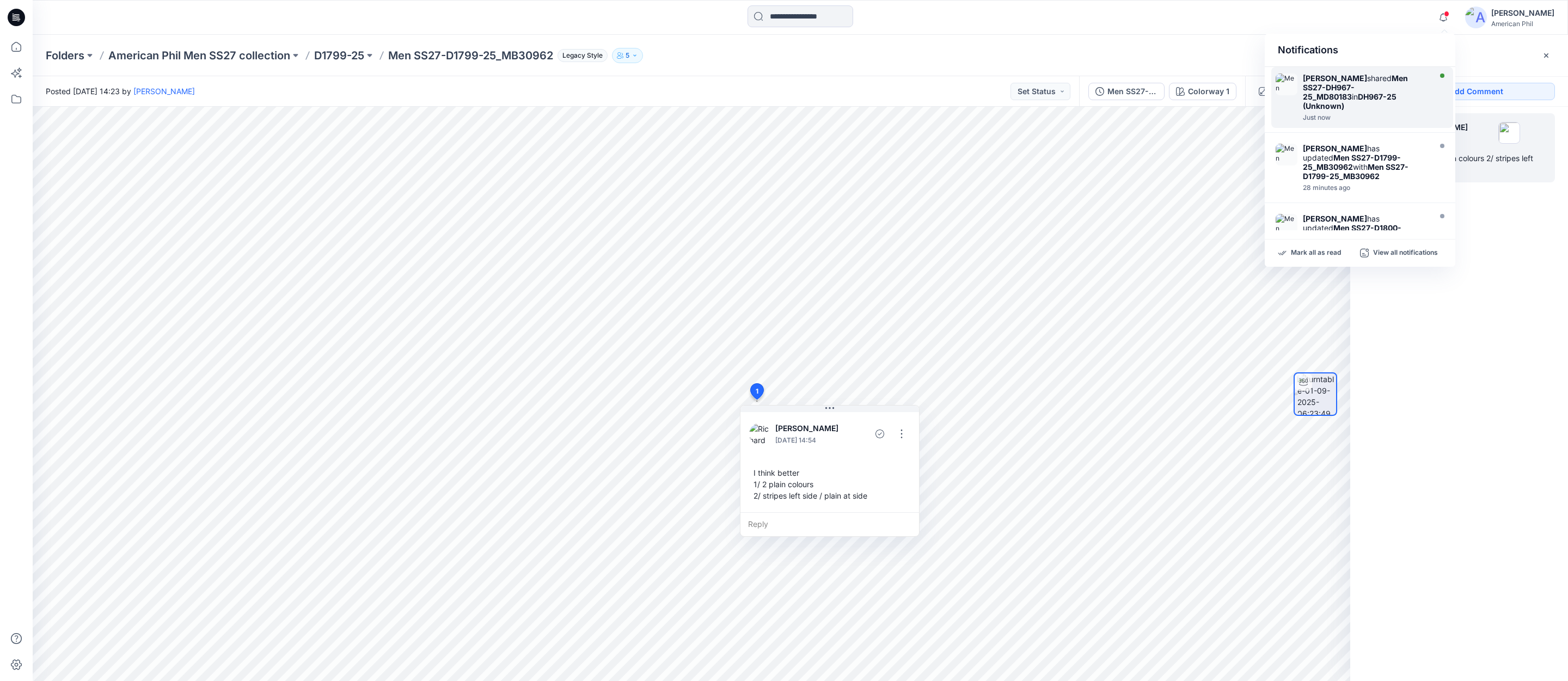
click at [1336, 90] on strong "Men SS27-DH967-25_MD80183" at bounding box center [1355, 88] width 105 height 28
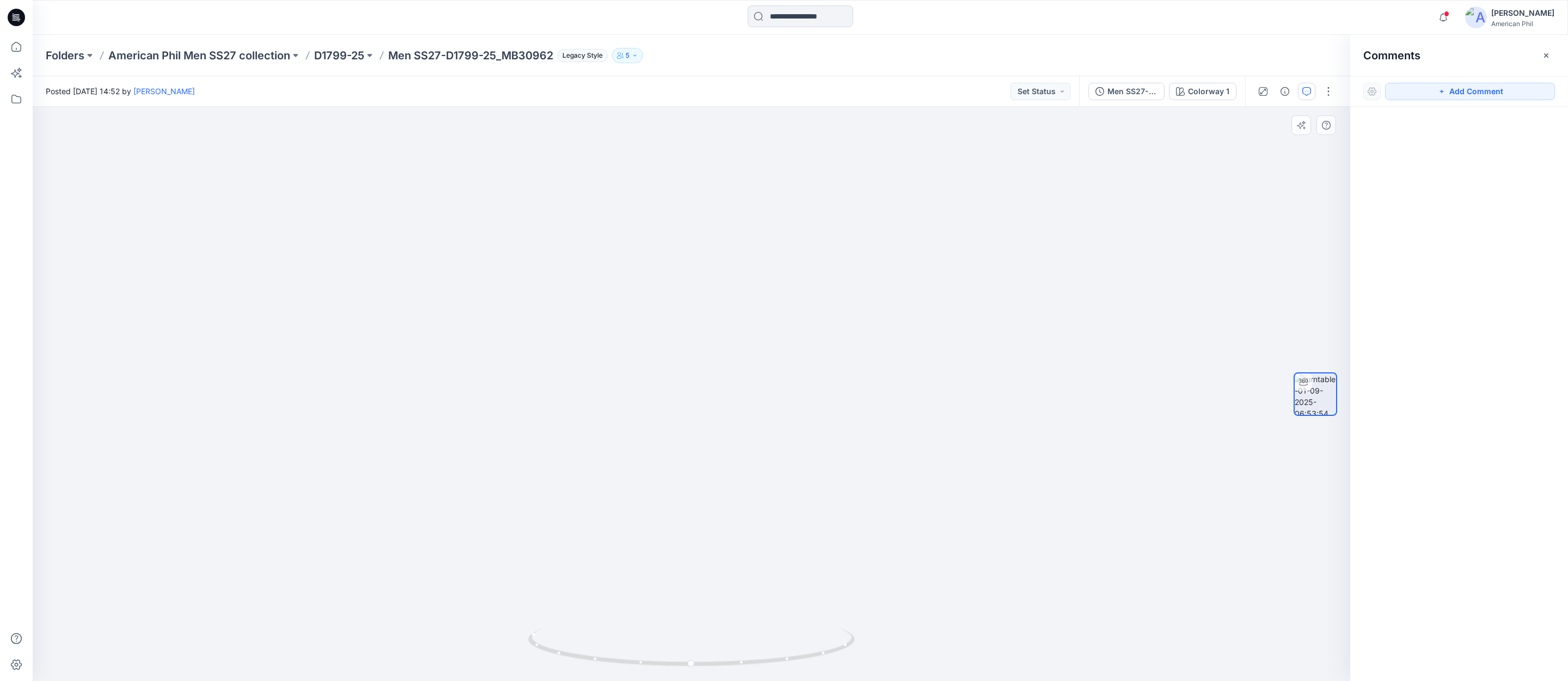
drag, startPoint x: 761, startPoint y: 358, endPoint x: 758, endPoint y: 576, distance: 218.0
click at [758, 578] on img at bounding box center [691, 368] width 1062 height 627
drag, startPoint x: 772, startPoint y: 553, endPoint x: 808, endPoint y: 485, distance: 76.9
click at [808, 485] on img at bounding box center [691, 354] width 823 height 655
drag, startPoint x: 735, startPoint y: 664, endPoint x: 707, endPoint y: 648, distance: 32.2
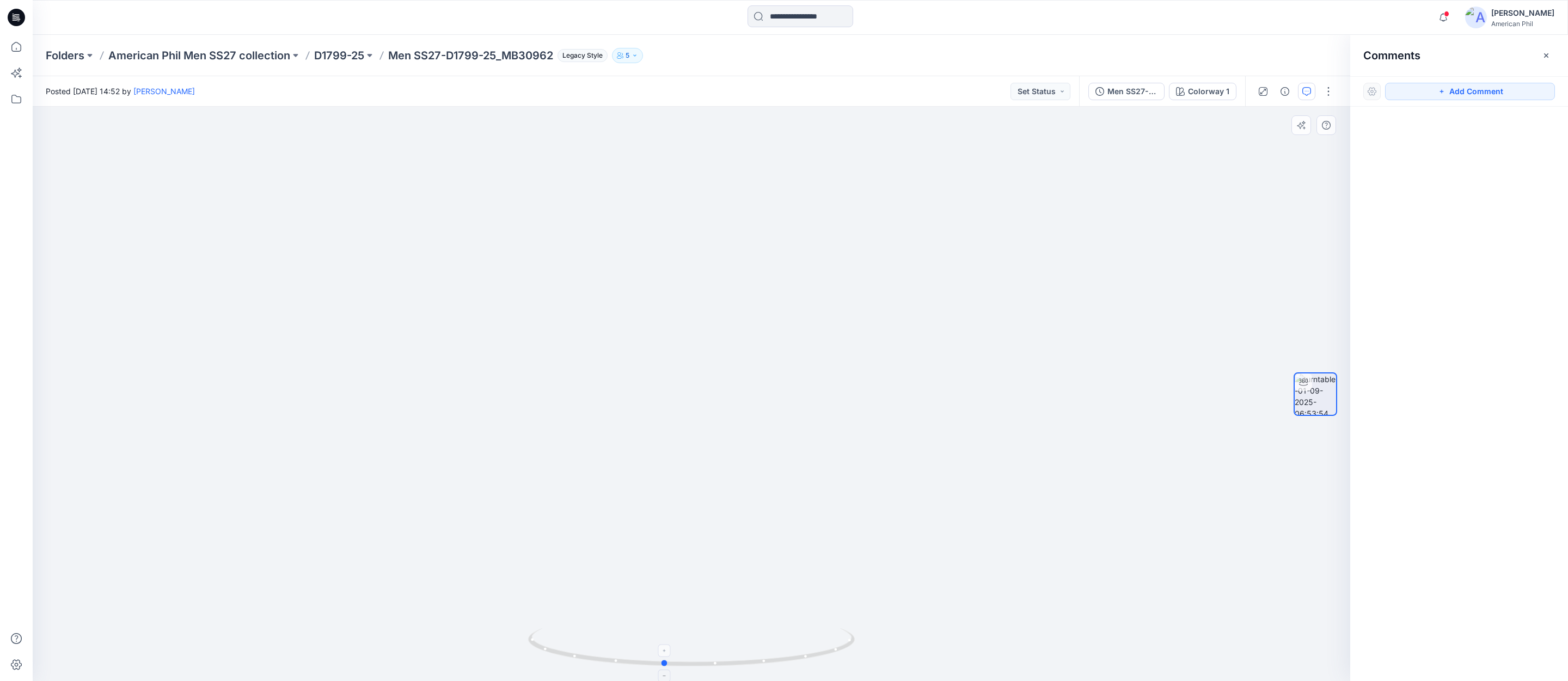
click at [707, 648] on icon at bounding box center [693, 648] width 329 height 41
click at [1058, 94] on button "Set Status" at bounding box center [1040, 91] width 60 height 18
click at [1001, 142] on p "Accepted" at bounding box center [1010, 142] width 35 height 14
click at [1447, 18] on icon "button" at bounding box center [1443, 18] width 21 height 22
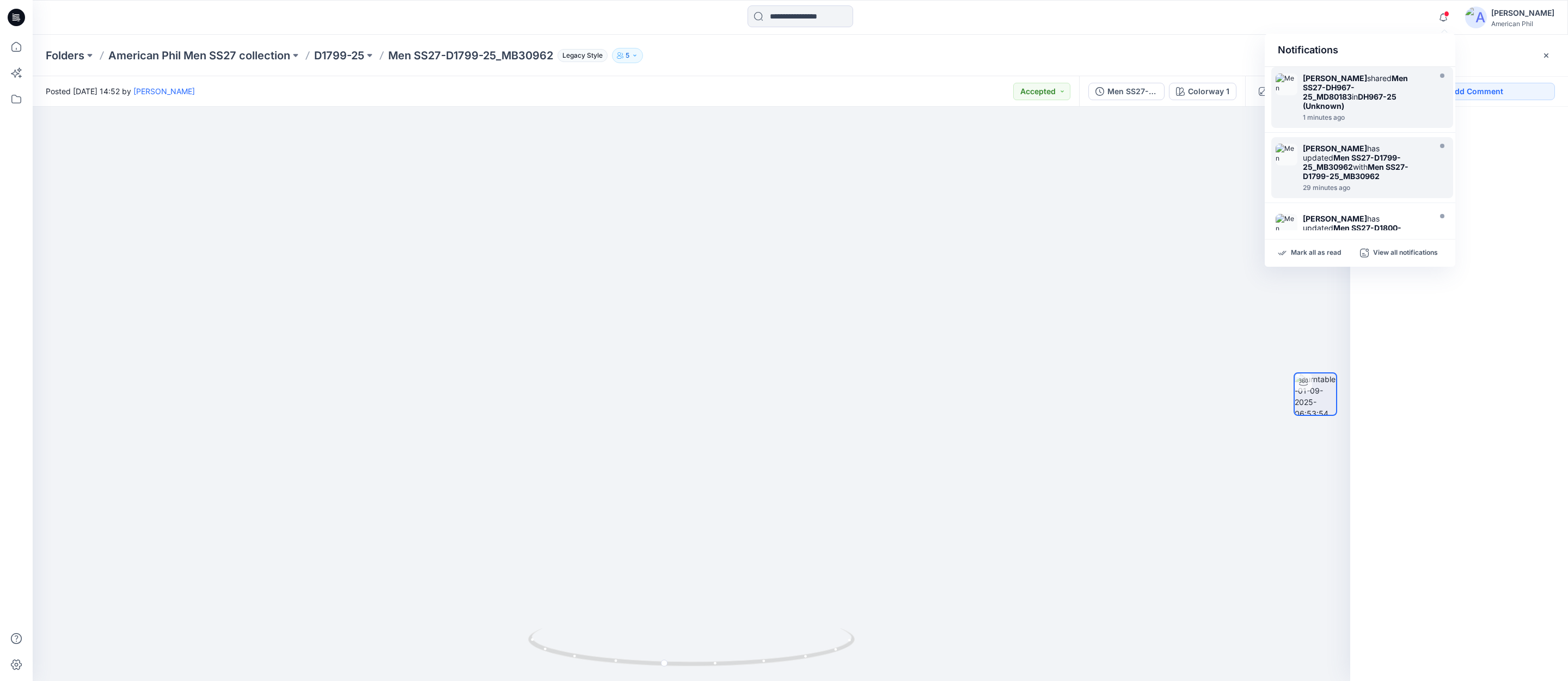
click at [1283, 152] on img at bounding box center [1287, 155] width 22 height 22
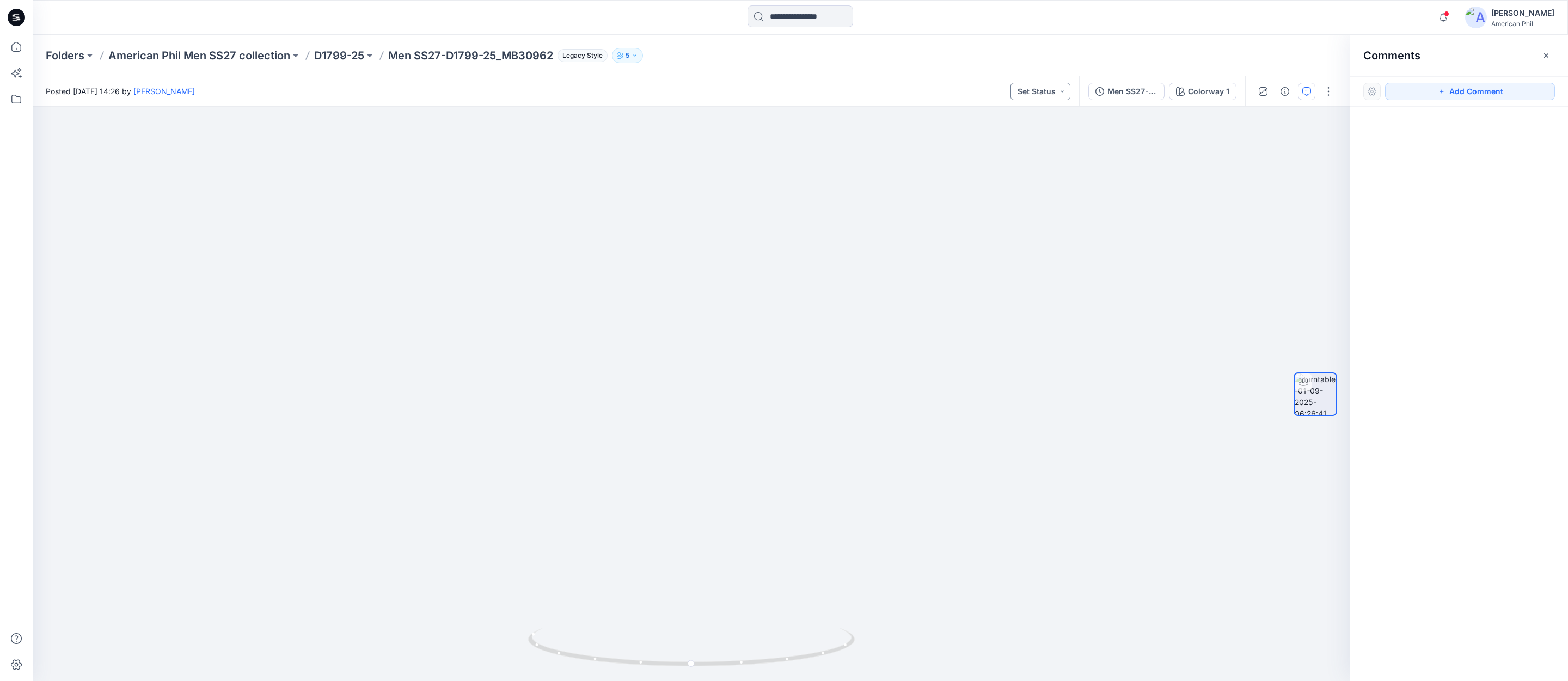
click at [1063, 91] on button "Set Status" at bounding box center [1040, 91] width 60 height 18
click at [1012, 141] on p "Accepted" at bounding box center [1010, 142] width 35 height 14
click at [1449, 14] on span at bounding box center [1446, 14] width 5 height 6
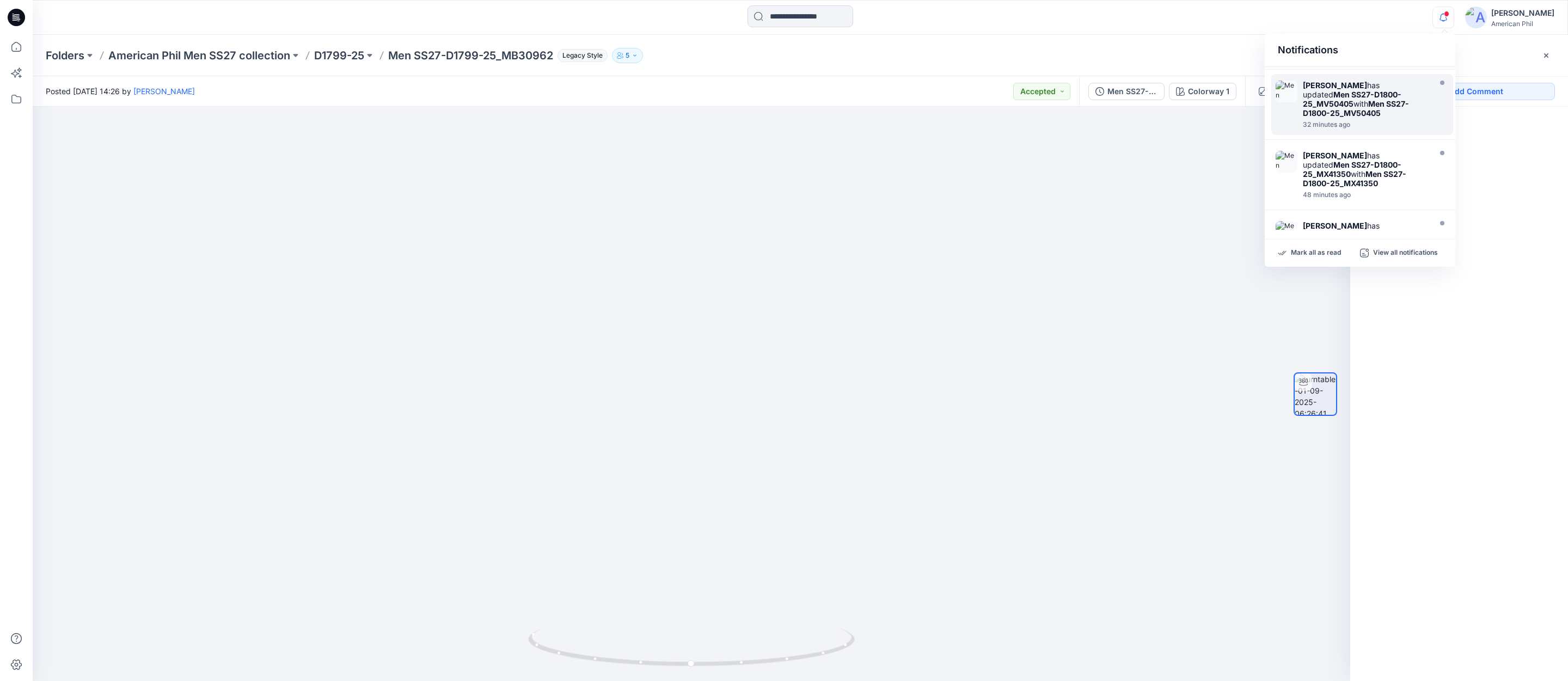
scroll to position [135, 0]
click at [1290, 150] on img at bounding box center [1287, 160] width 22 height 22
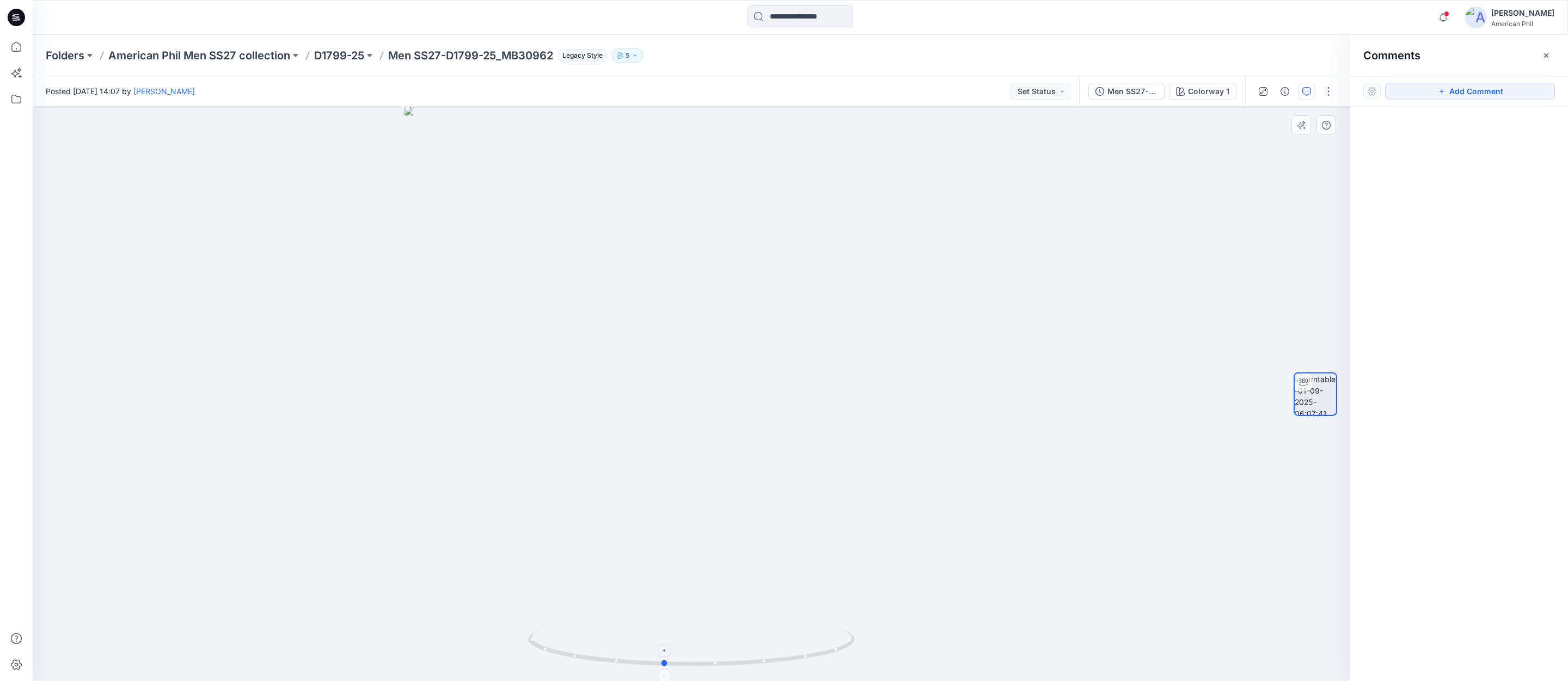
drag, startPoint x: 768, startPoint y: 658, endPoint x: 740, endPoint y: 661, distance: 28.2
click at [740, 661] on icon at bounding box center [693, 648] width 329 height 41
drag, startPoint x: 996, startPoint y: 457, endPoint x: 919, endPoint y: 468, distance: 77.8
click at [919, 468] on img at bounding box center [691, 278] width 1062 height 807
click at [1448, 14] on span at bounding box center [1446, 14] width 5 height 6
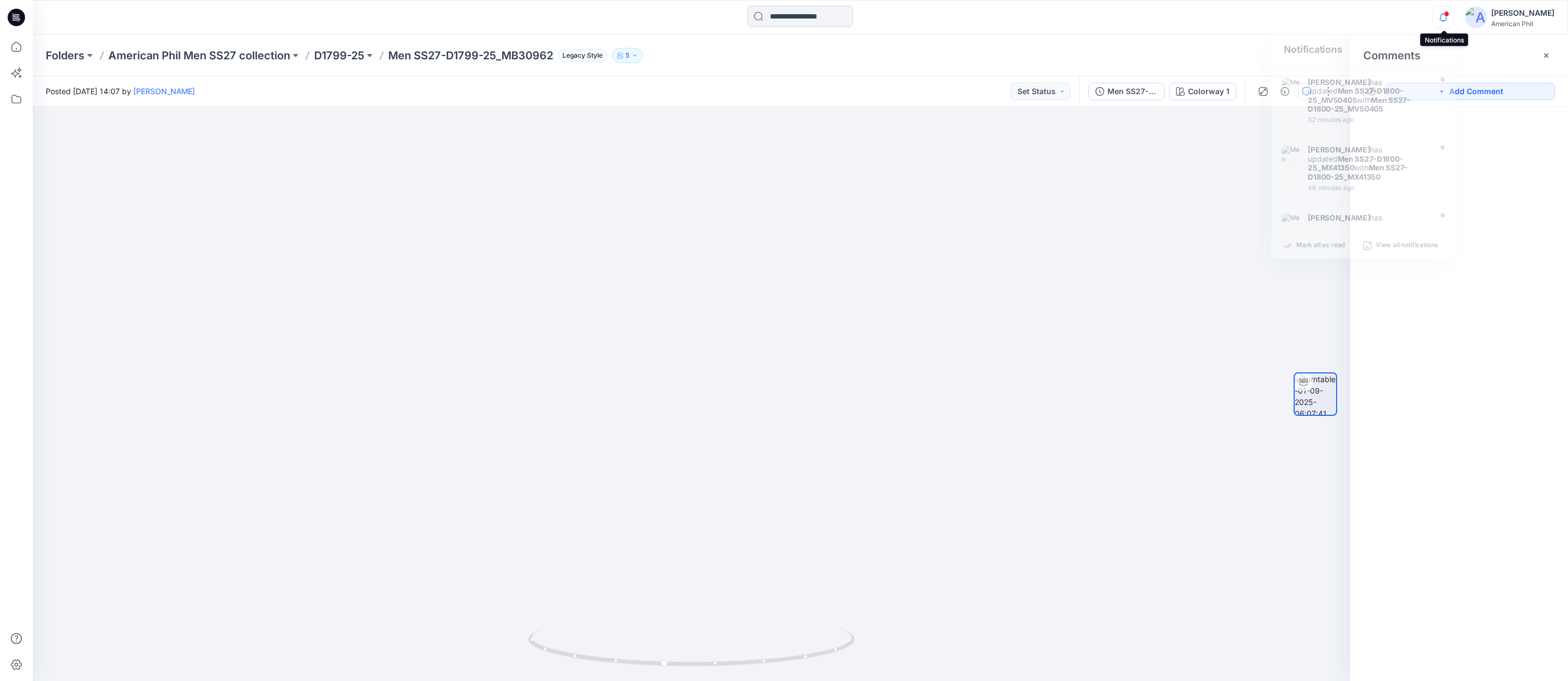
scroll to position [135, 0]
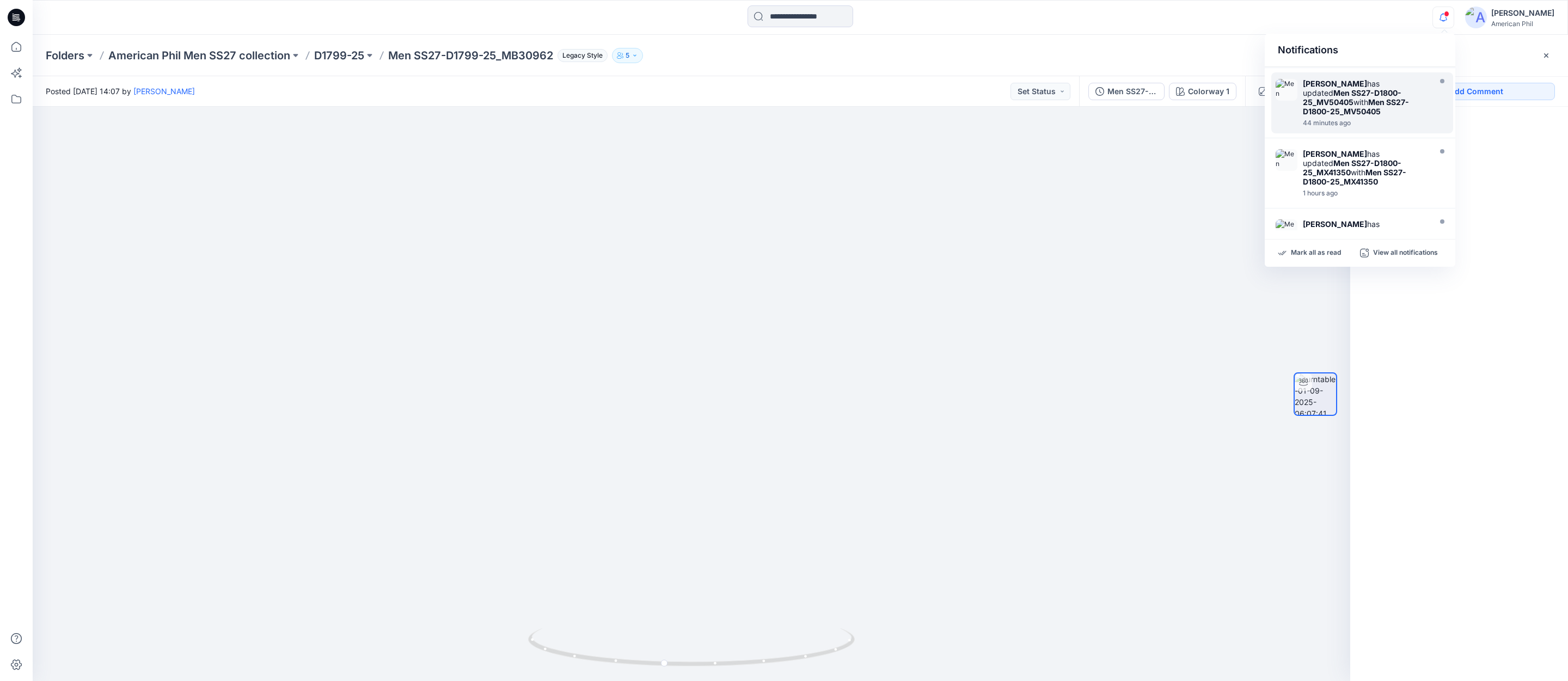
click at [1337, 88] on strong "Men SS27-D1800-25_MV50405" at bounding box center [1352, 97] width 99 height 18
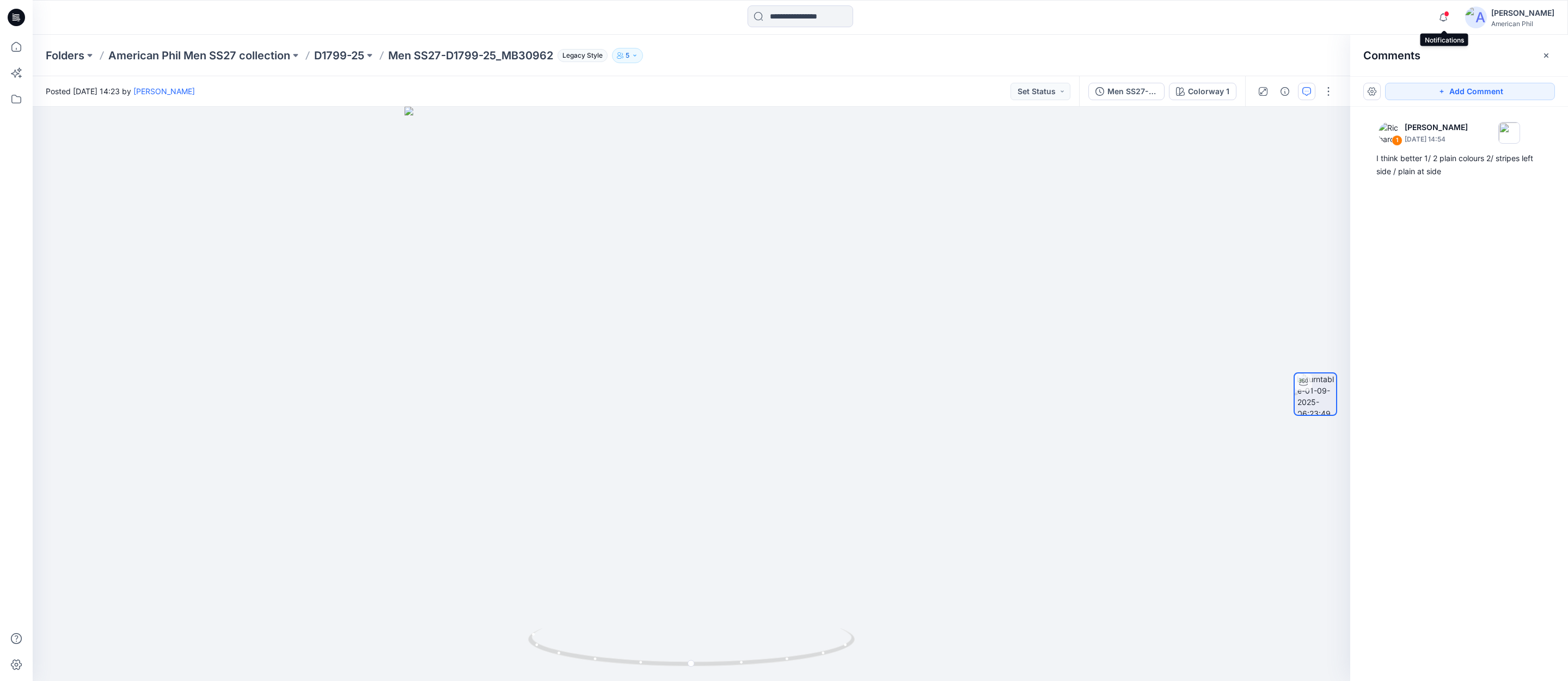
click at [1449, 16] on span at bounding box center [1446, 14] width 5 height 6
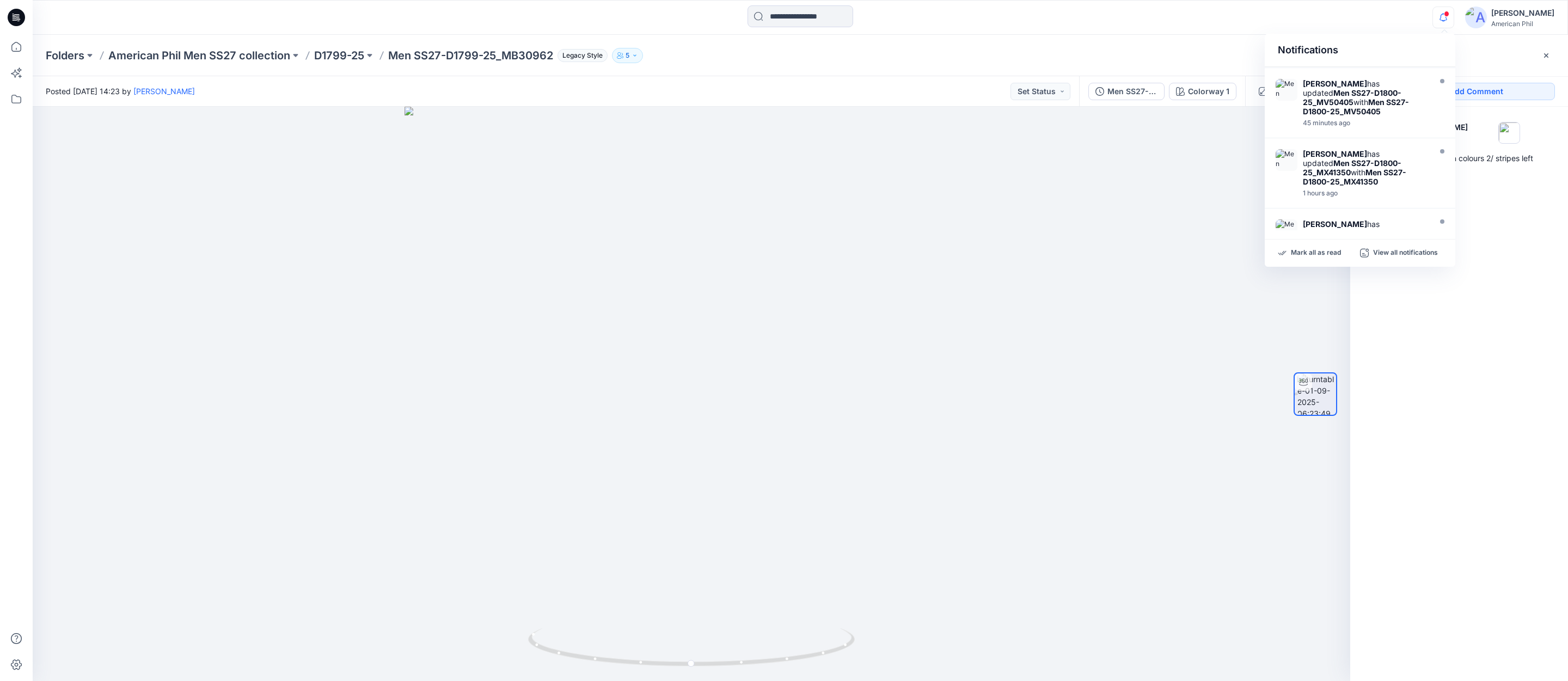
scroll to position [135, 0]
click at [1338, 158] on strong "Men SS27-D1800-25_MX41350" at bounding box center [1352, 167] width 99 height 18
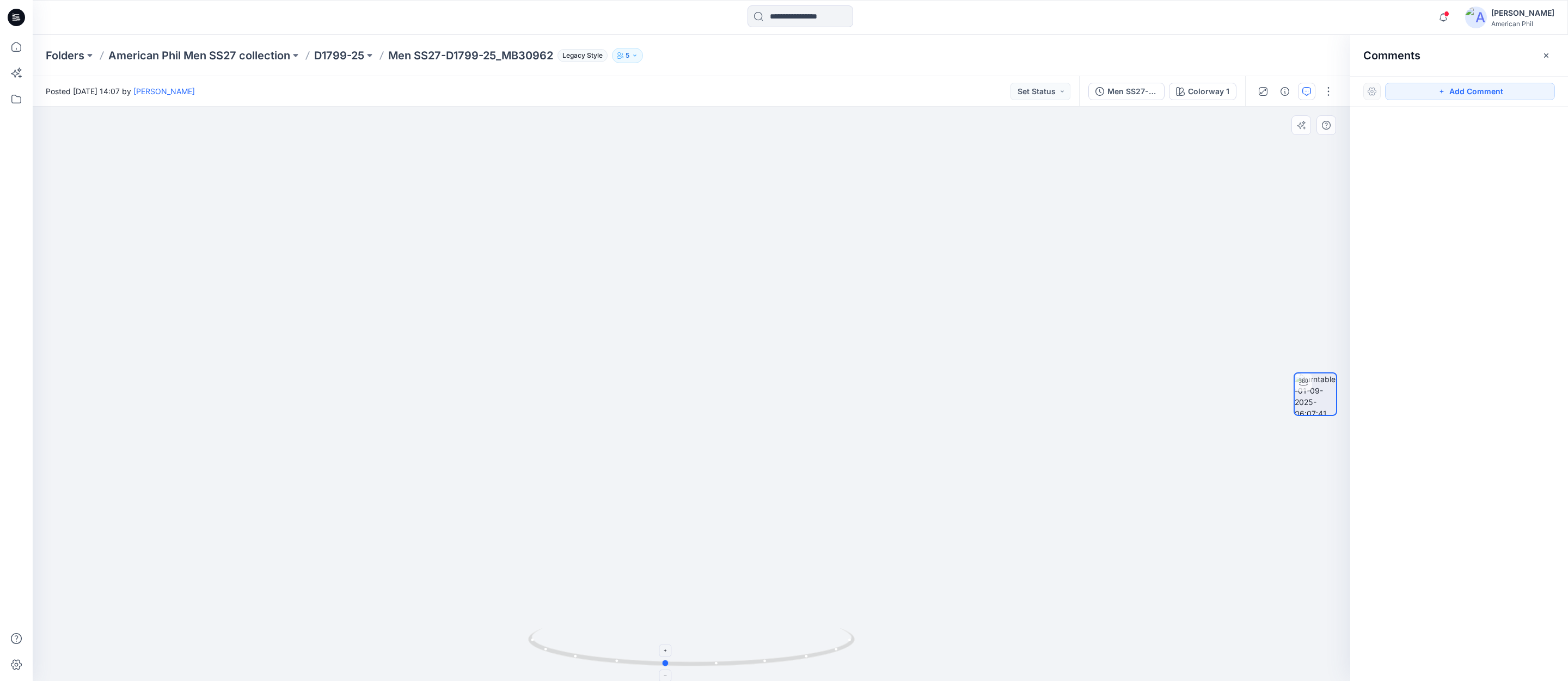
drag, startPoint x: 741, startPoint y: 655, endPoint x: 715, endPoint y: 653, distance: 26.1
click at [715, 653] on icon at bounding box center [693, 648] width 329 height 41
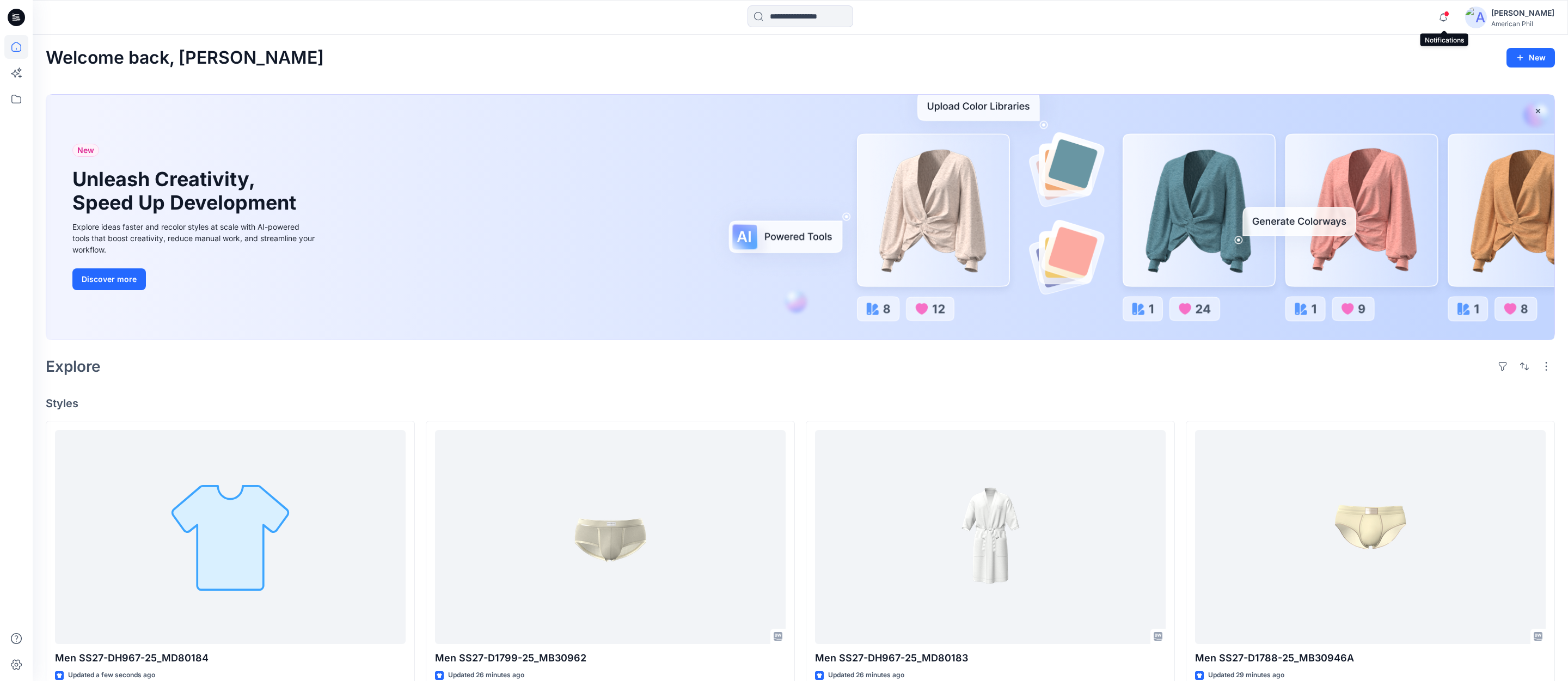
click at [1448, 14] on span at bounding box center [1446, 14] width 5 height 6
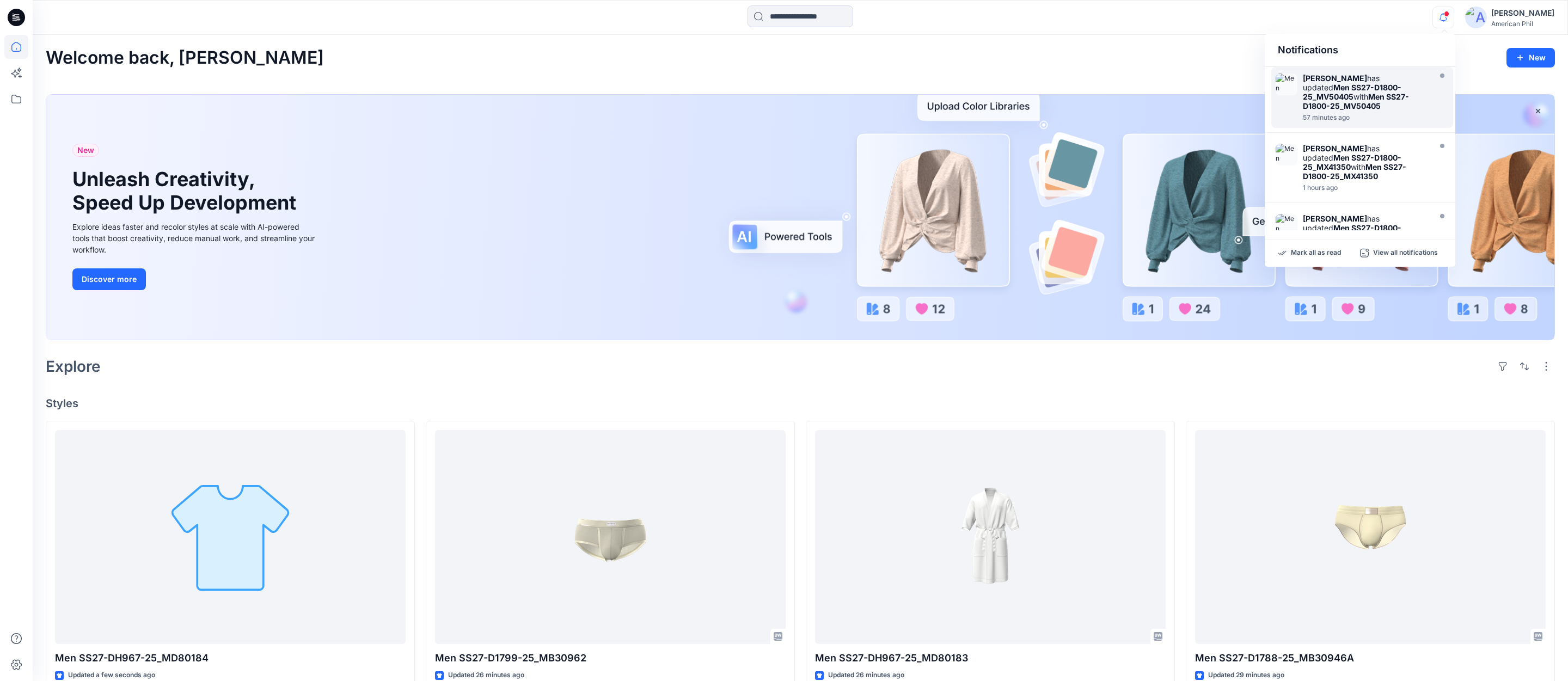
scroll to position [144, 0]
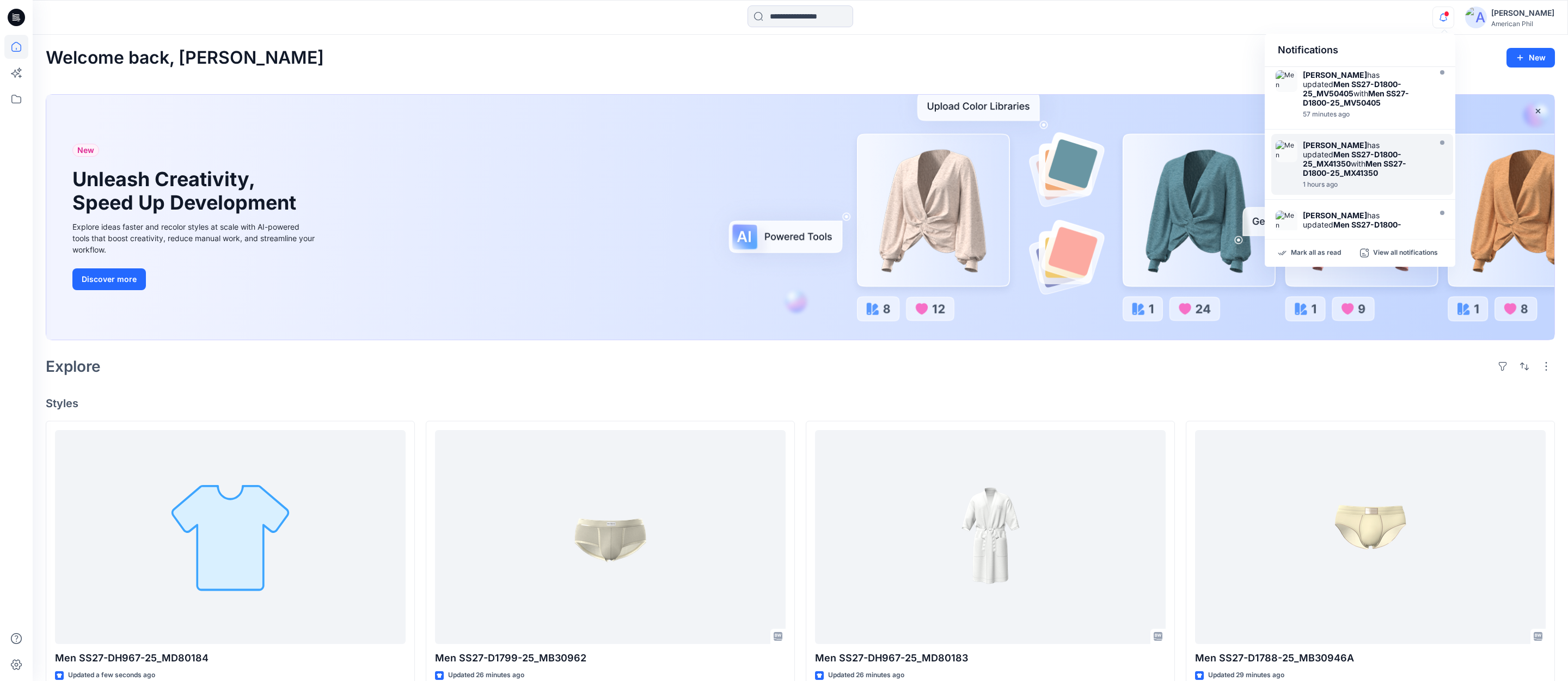
click at [1289, 153] on div "Zoe Hui has updated Men SS27-D1800-25_MX41350 with Men SS27-D1800-25_MX41350 1 …" at bounding box center [1362, 164] width 182 height 61
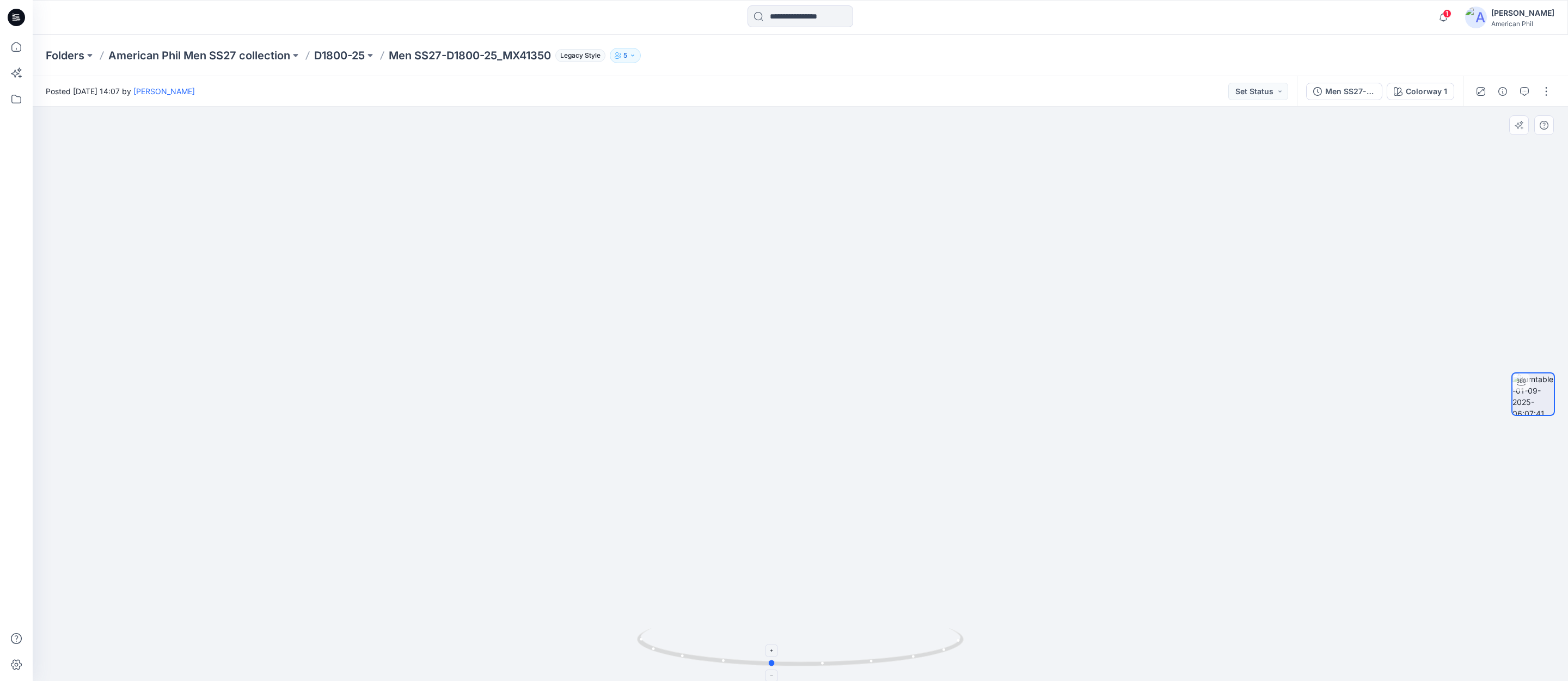
drag, startPoint x: 808, startPoint y: 663, endPoint x: 779, endPoint y: 663, distance: 29.0
click at [779, 663] on icon at bounding box center [801, 648] width 329 height 41
drag, startPoint x: 1129, startPoint y: 478, endPoint x: 1090, endPoint y: 509, distance: 49.8
click at [1043, 493] on img at bounding box center [800, 280] width 1062 height 803
click at [1446, 14] on span "1" at bounding box center [1447, 13] width 9 height 9
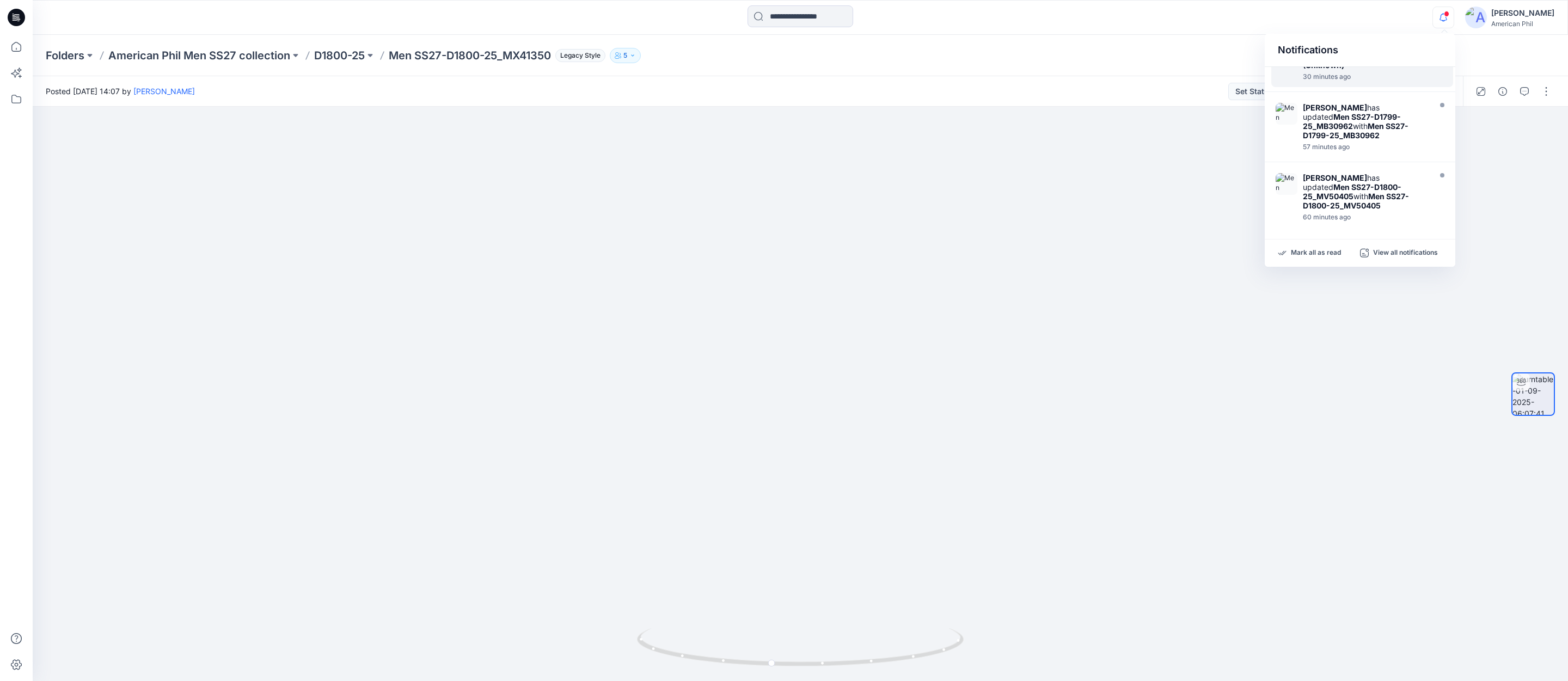
scroll to position [114, 0]
click at [334, 52] on p "D1800-25" at bounding box center [339, 55] width 51 height 15
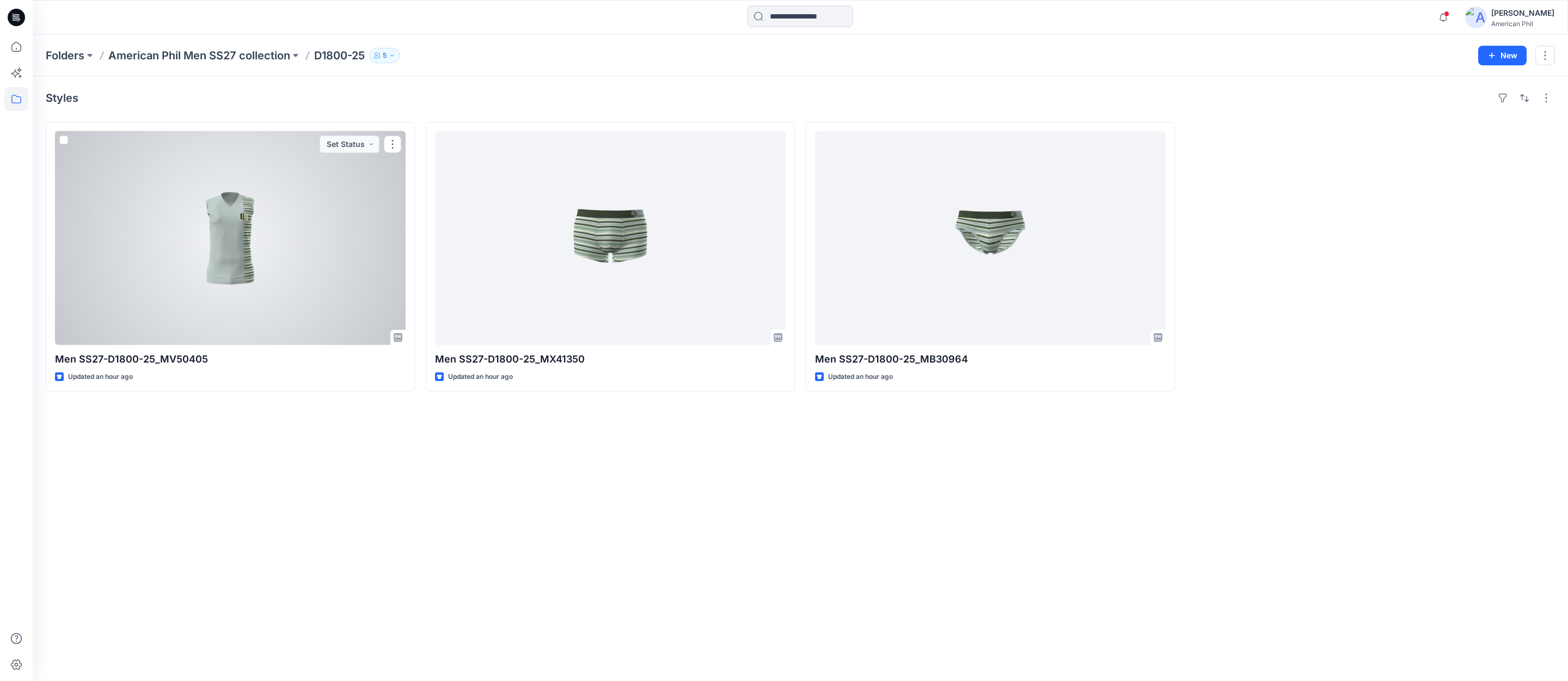
click at [235, 255] on div at bounding box center [230, 239] width 351 height 214
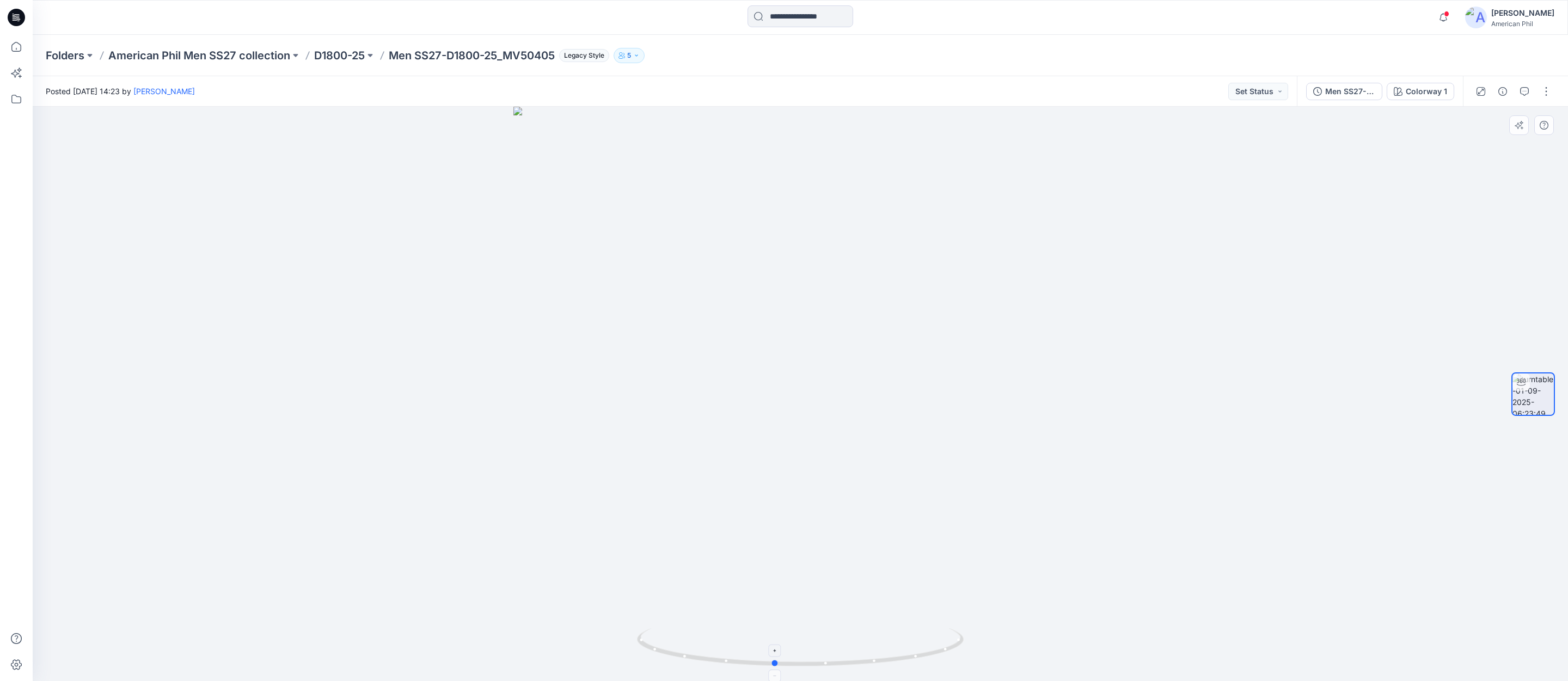
drag, startPoint x: 793, startPoint y: 661, endPoint x: 769, endPoint y: 665, distance: 24.3
click at [766, 666] on icon at bounding box center [801, 648] width 329 height 41
drag, startPoint x: 843, startPoint y: 659, endPoint x: 838, endPoint y: 654, distance: 7.1
click at [838, 654] on icon at bounding box center [801, 648] width 329 height 41
drag, startPoint x: 844, startPoint y: 660, endPoint x: 859, endPoint y: 660, distance: 15.0
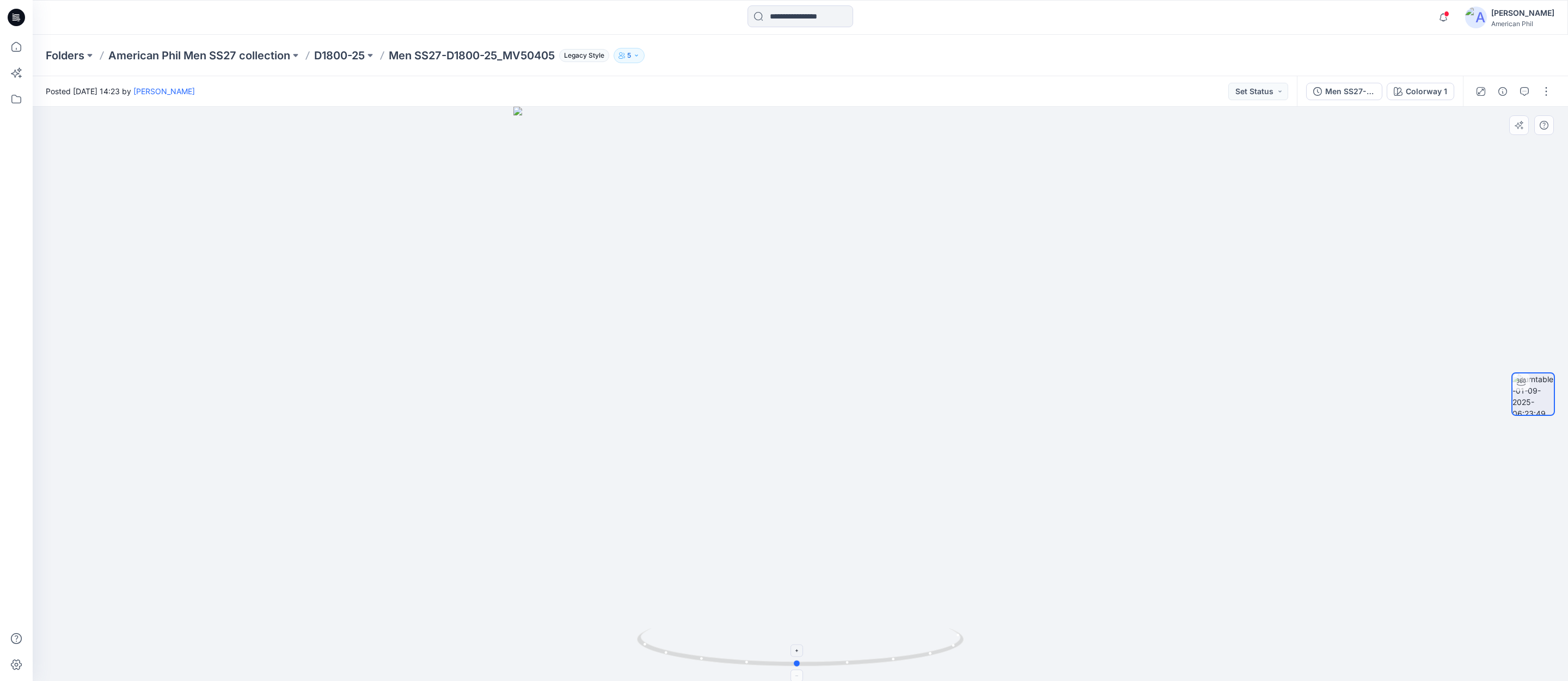
click at [859, 660] on icon at bounding box center [801, 648] width 329 height 41
drag, startPoint x: 797, startPoint y: 663, endPoint x: 781, endPoint y: 594, distance: 70.8
click at [781, 594] on div at bounding box center [800, 394] width 1535 height 574
click at [341, 55] on p "D1800-25" at bounding box center [339, 55] width 51 height 15
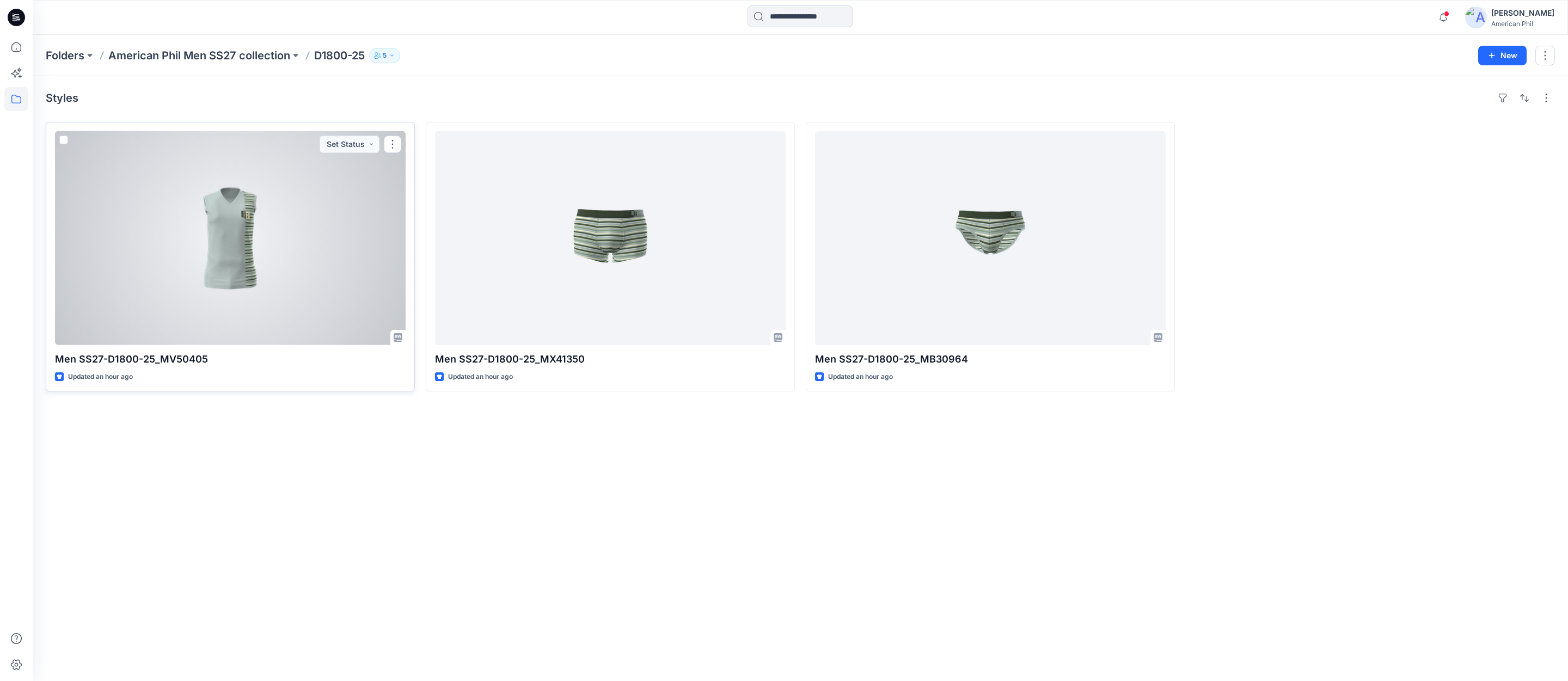
click at [276, 251] on div at bounding box center [230, 239] width 351 height 214
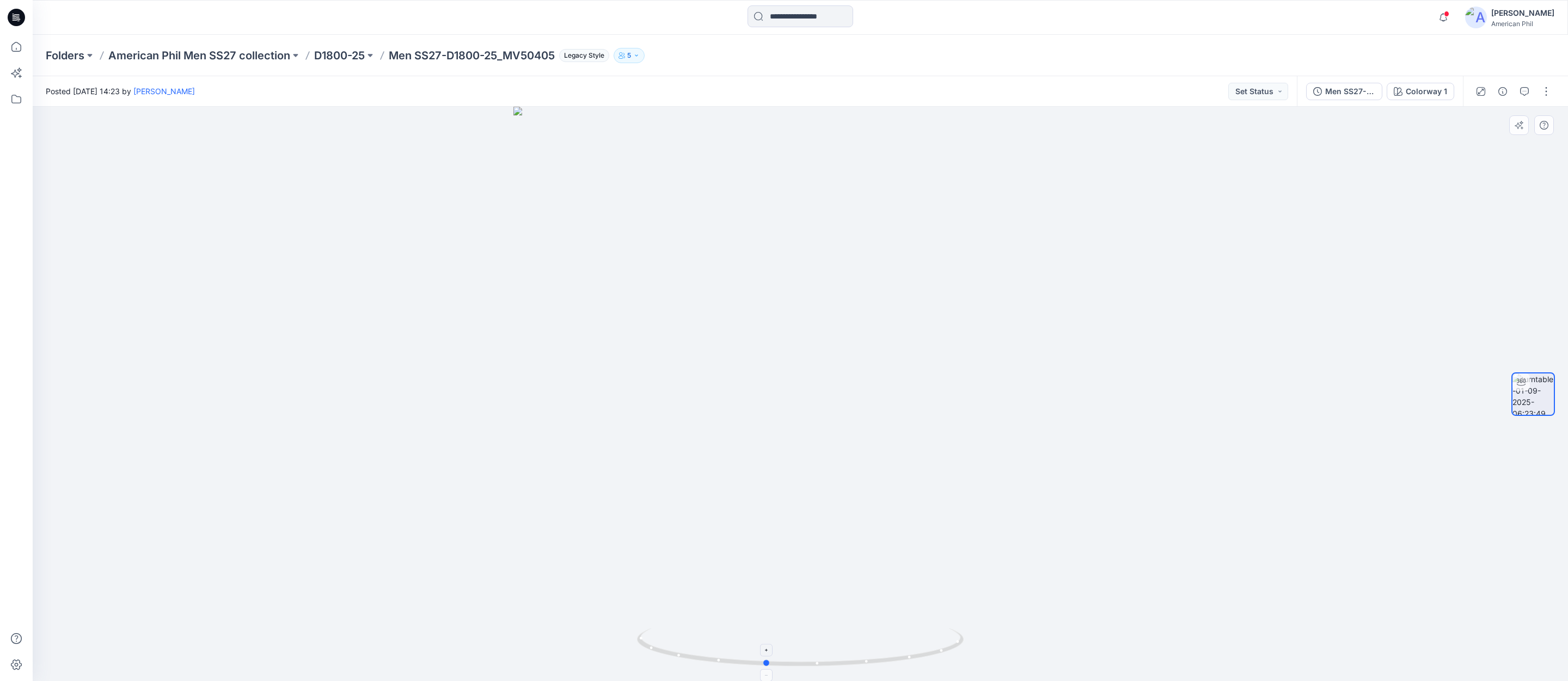
drag, startPoint x: 818, startPoint y: 662, endPoint x: 783, endPoint y: 663, distance: 35.0
click at [783, 663] on icon at bounding box center [801, 648] width 329 height 41
drag, startPoint x: 800, startPoint y: 666, endPoint x: 808, endPoint y: 663, distance: 8.5
click at [808, 663] on icon at bounding box center [801, 648] width 329 height 41
click at [1527, 90] on icon "button" at bounding box center [1524, 91] width 9 height 9
